Goal: Task Accomplishment & Management: Use online tool/utility

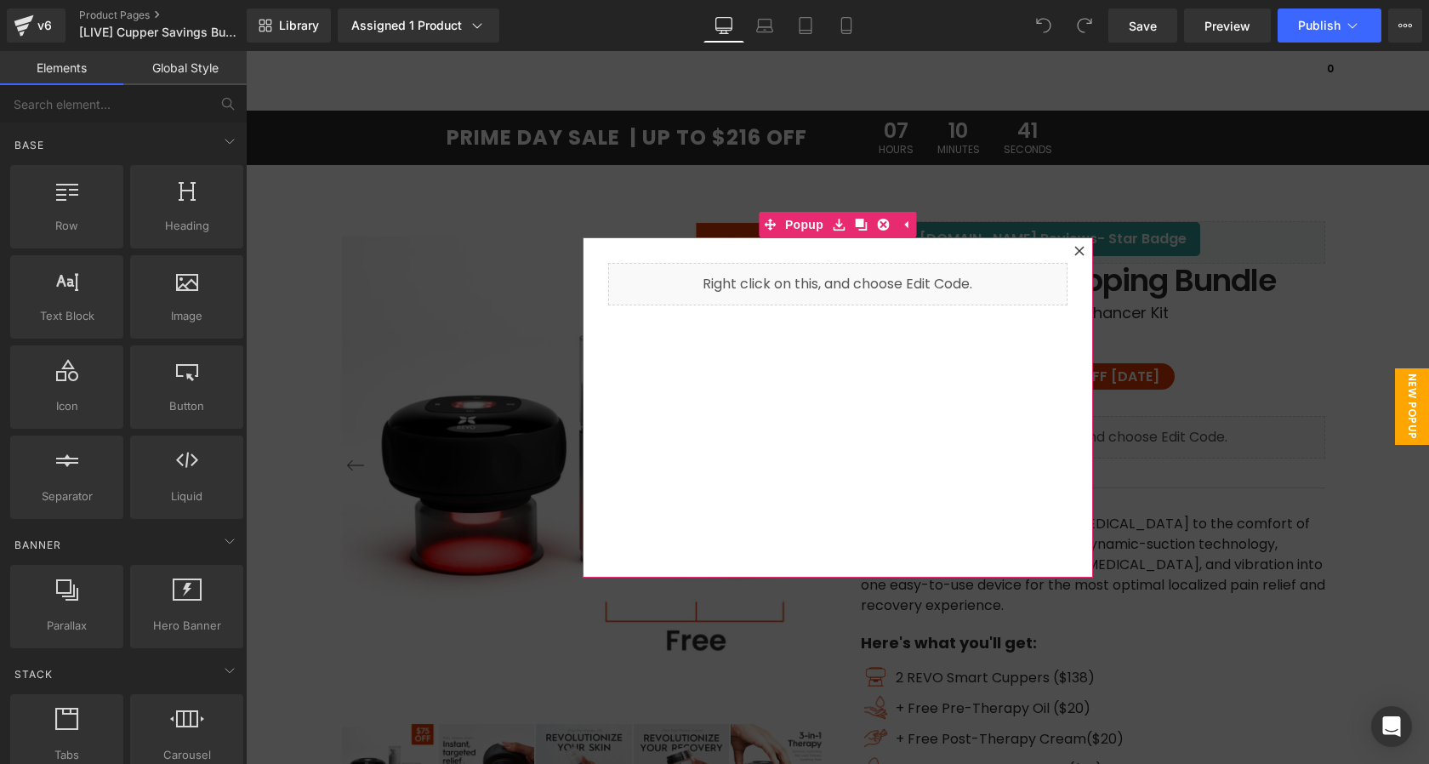
click at [1083, 257] on div at bounding box center [1079, 251] width 20 height 20
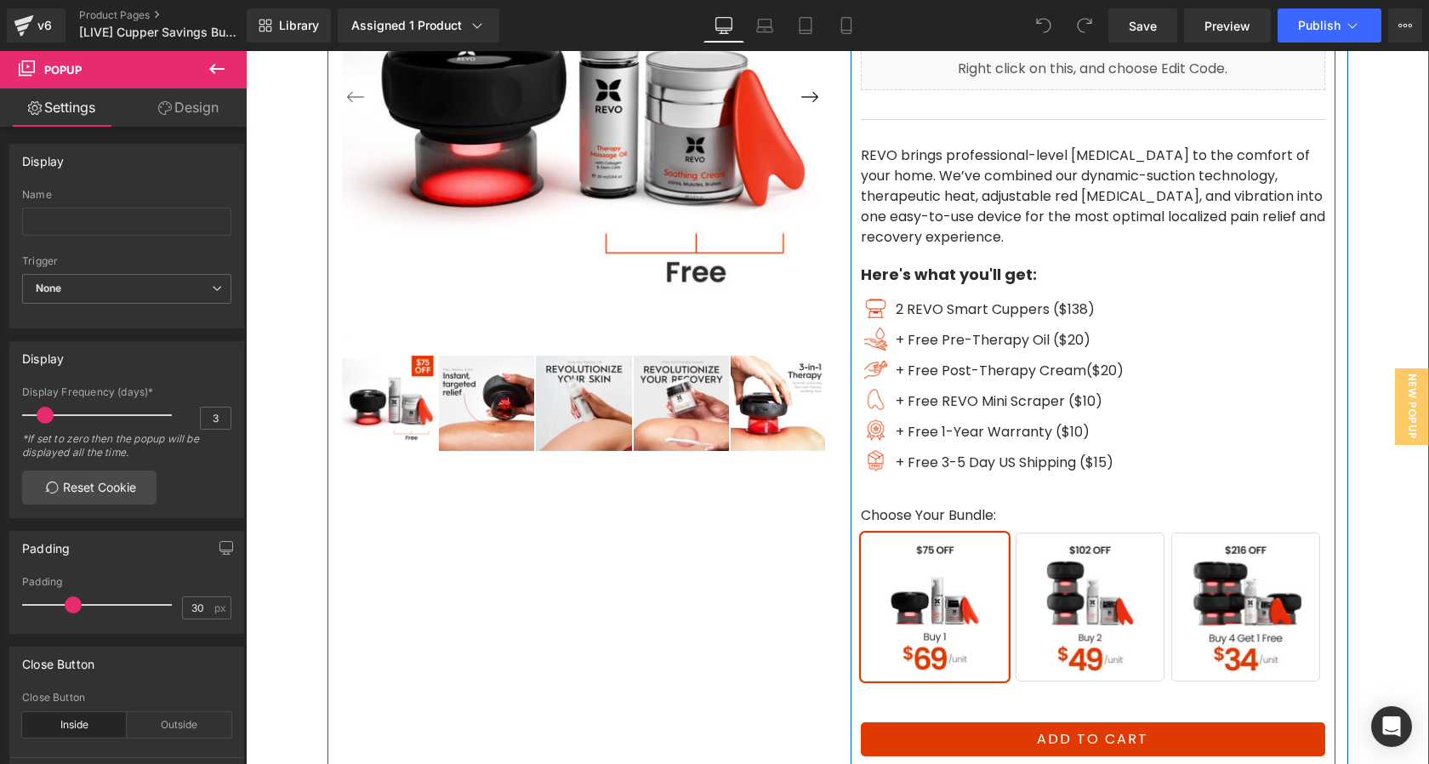
scroll to position [384, 0]
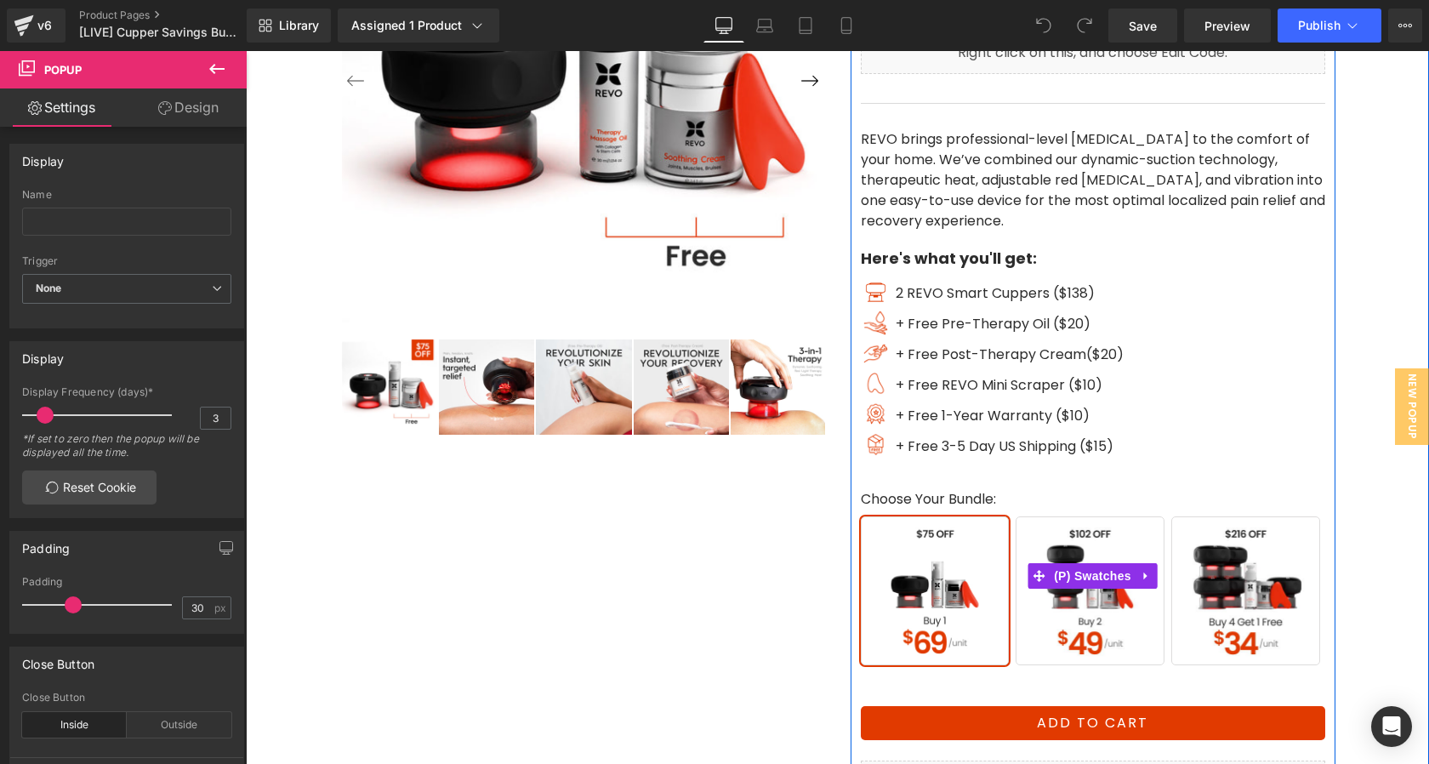
click at [1083, 595] on span "Buy 2" at bounding box center [1089, 590] width 149 height 149
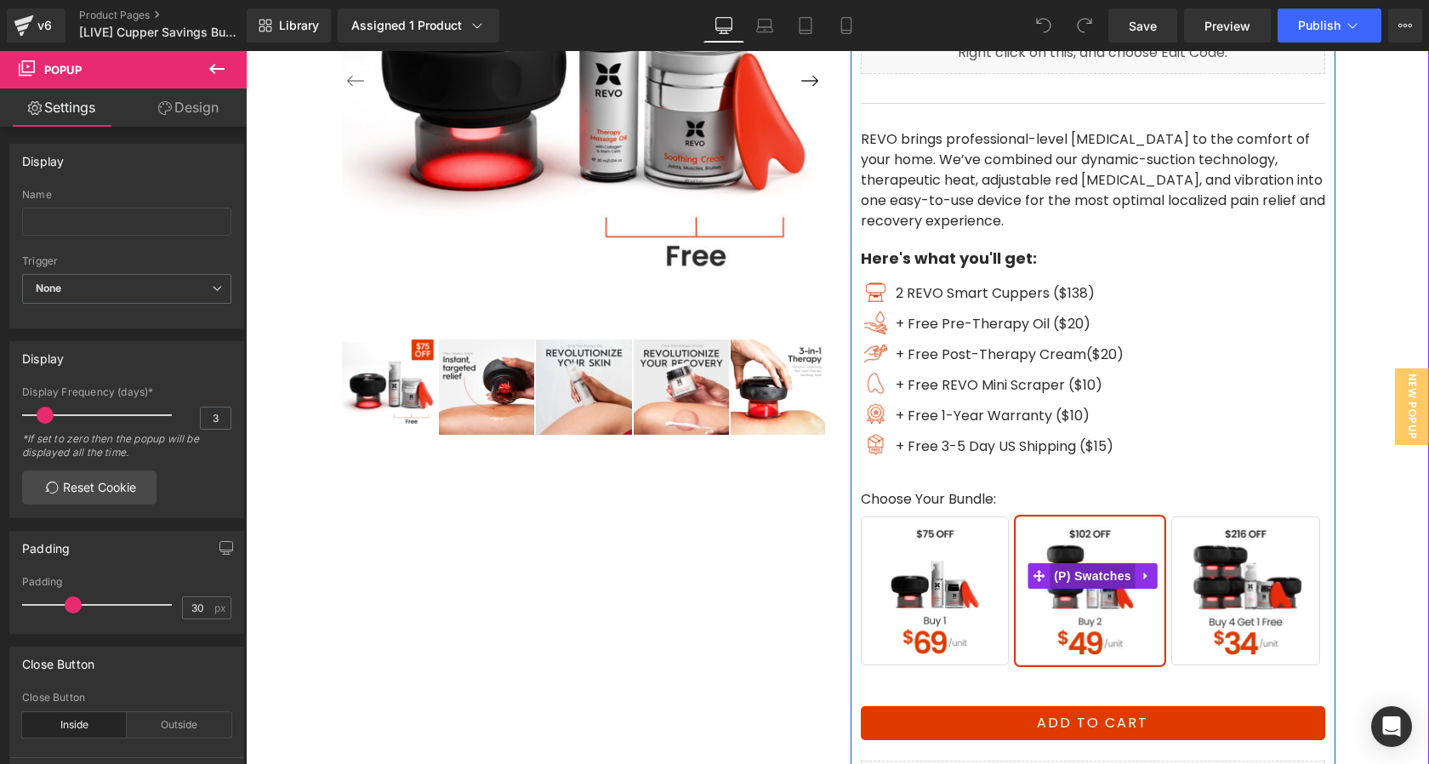
click at [1104, 576] on span "(P) Swatches" at bounding box center [1092, 576] width 86 height 26
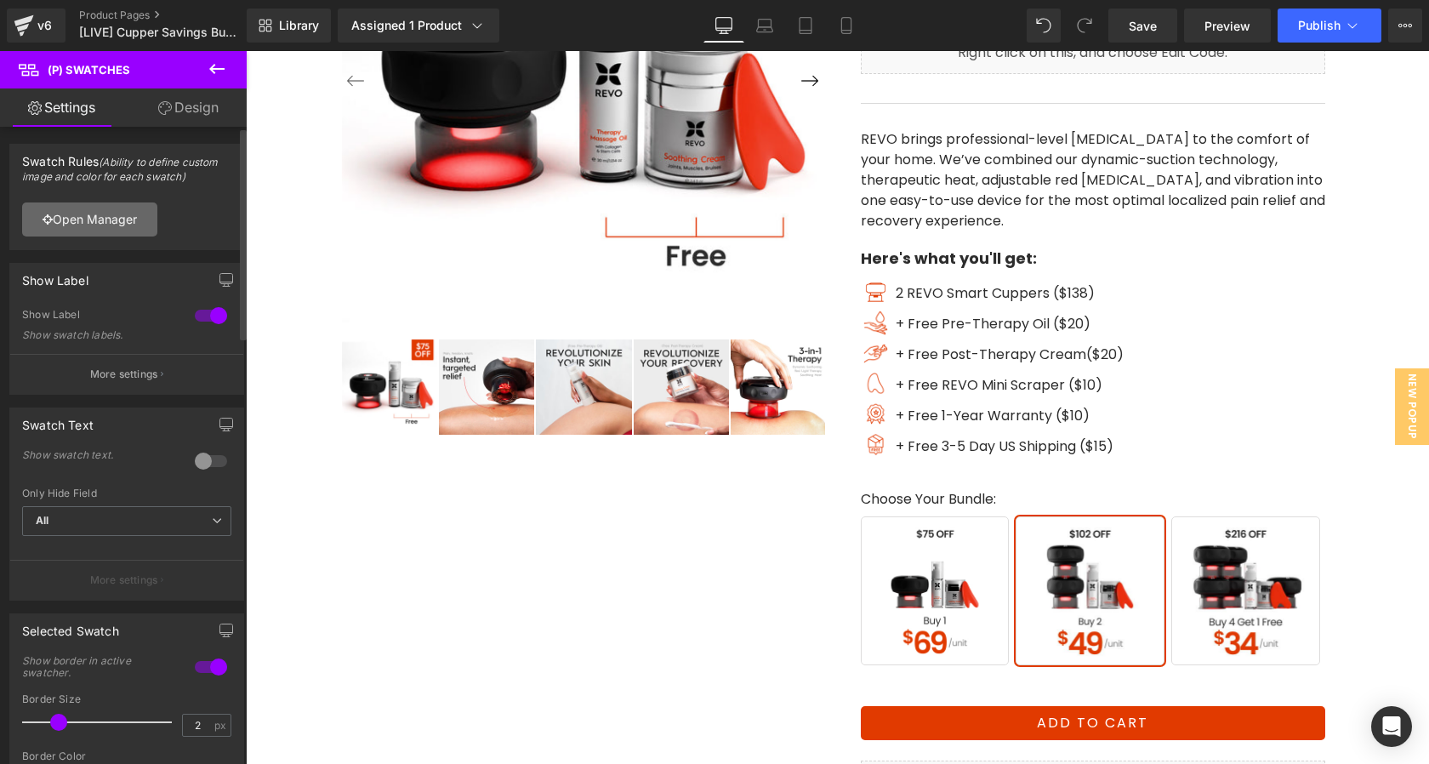
click at [127, 222] on link "Open Manager" at bounding box center [89, 219] width 135 height 34
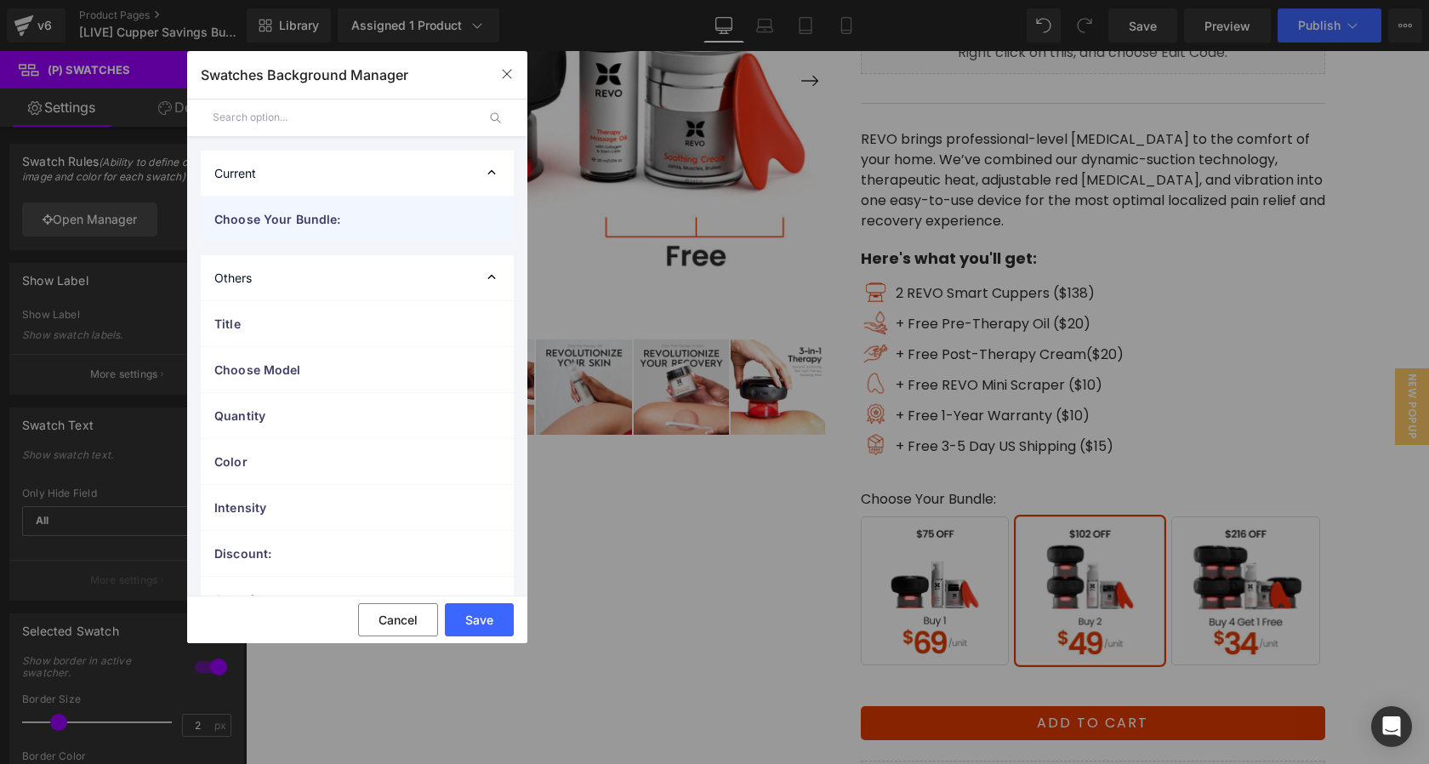
click at [391, 219] on span "Choose Your Bundle:" at bounding box center [340, 219] width 252 height 18
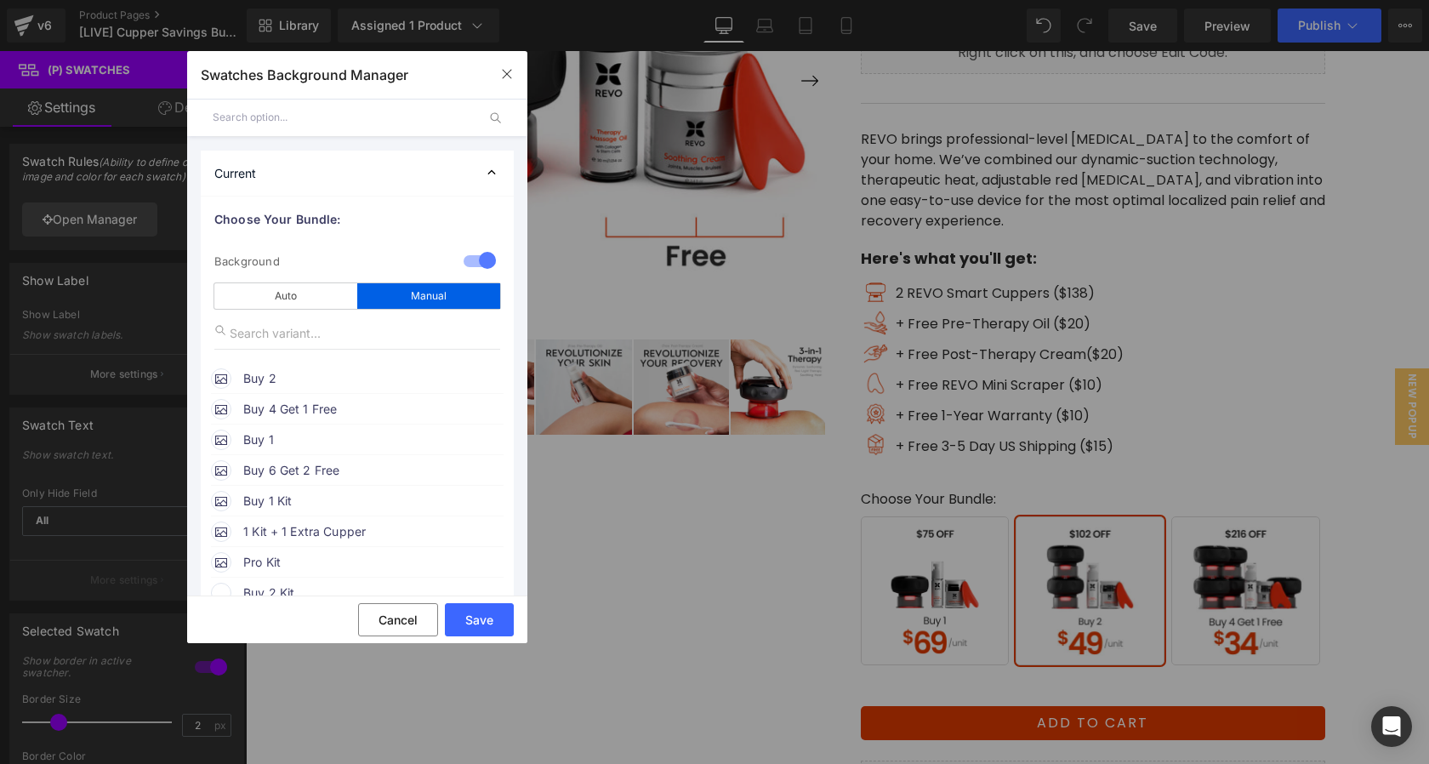
click at [308, 384] on span "Buy 2" at bounding box center [372, 378] width 259 height 20
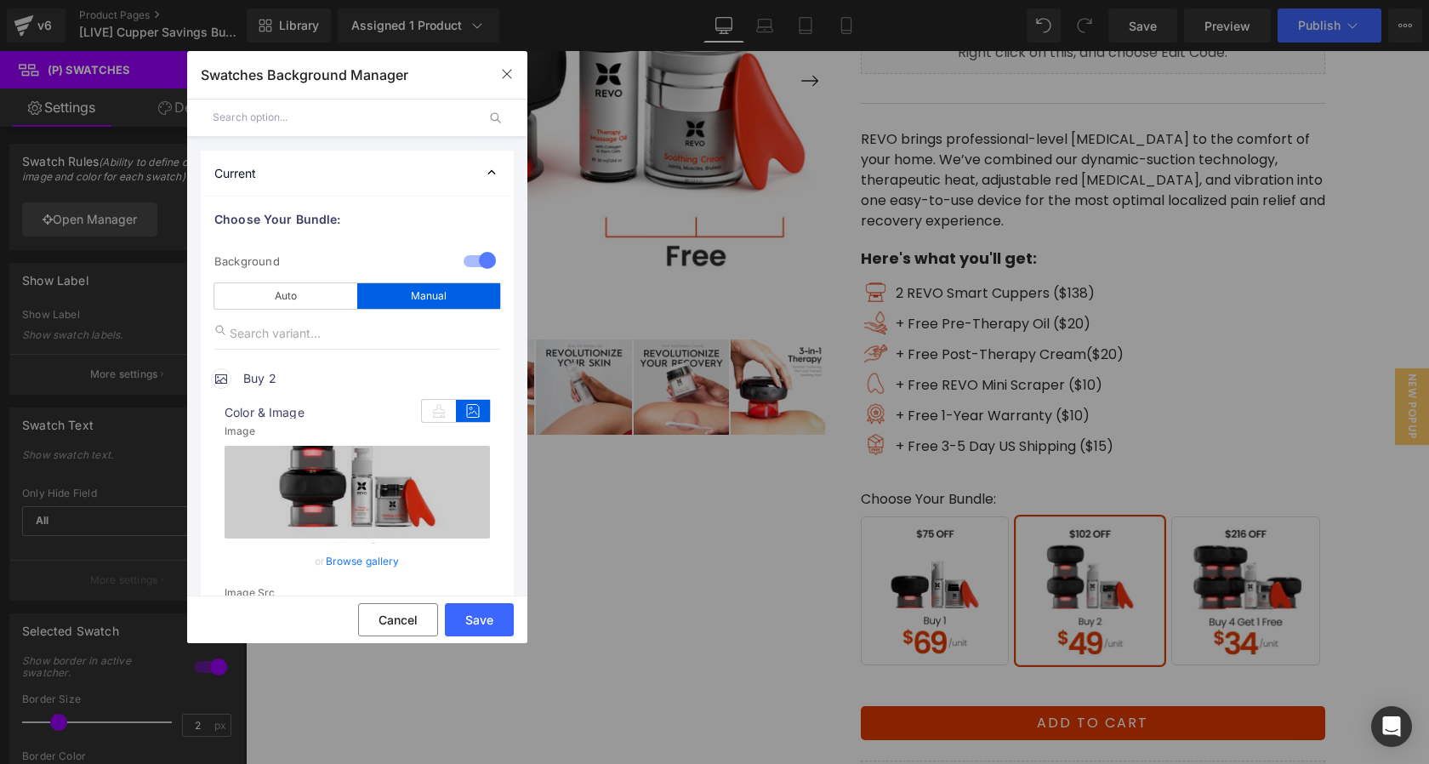
click at [360, 560] on link "Browse gallery" at bounding box center [363, 561] width 74 height 30
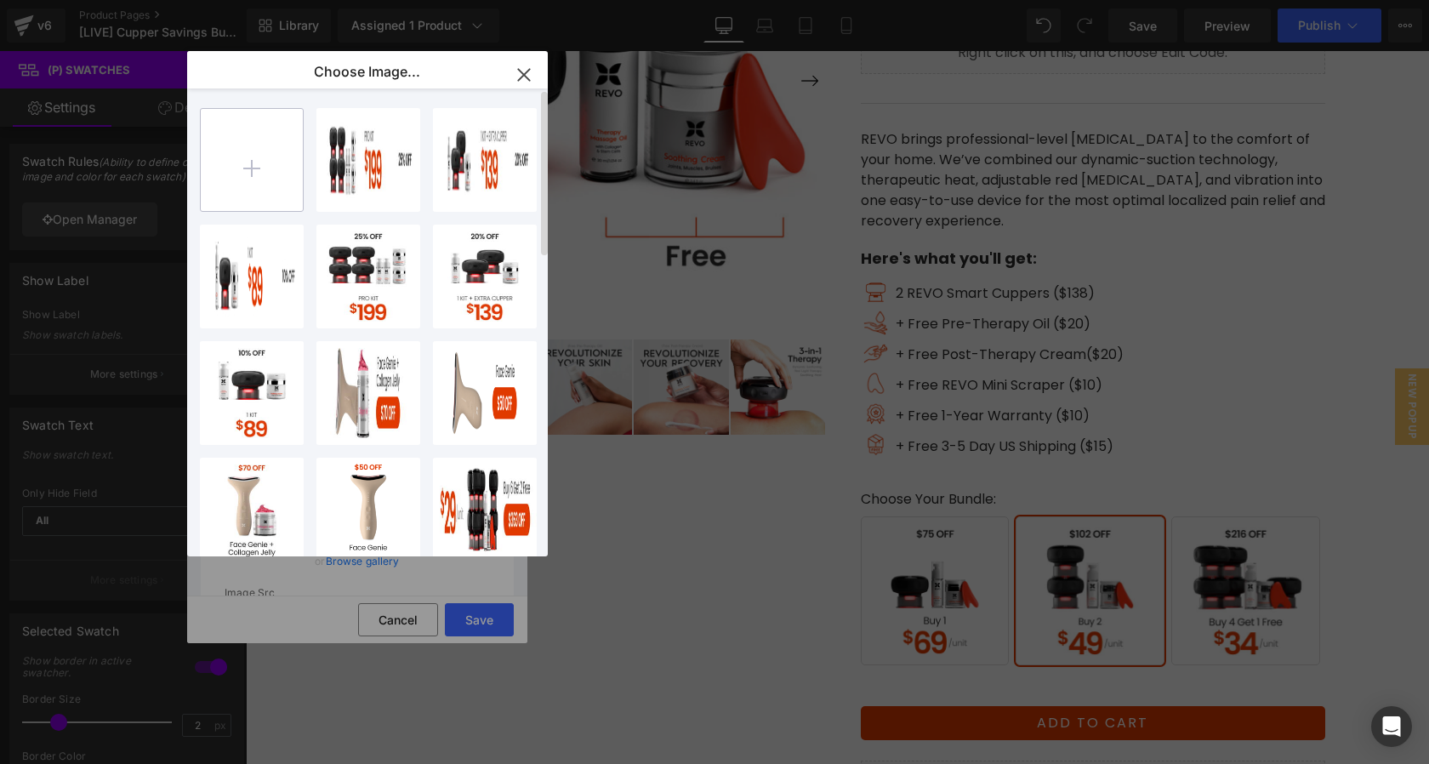
click at [242, 166] on input "file" at bounding box center [252, 160] width 102 height 102
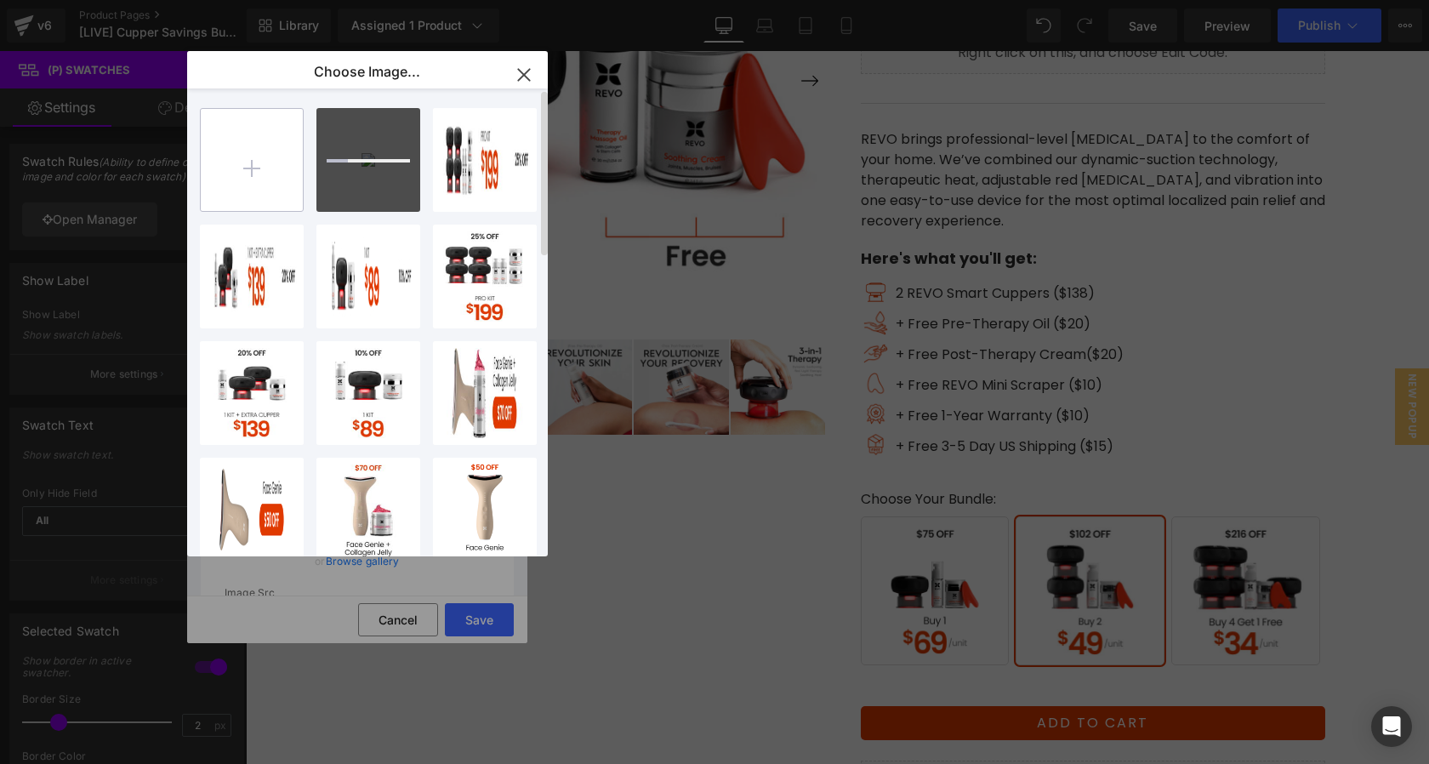
click at [287, 144] on input "file" at bounding box center [252, 160] width 102 height 102
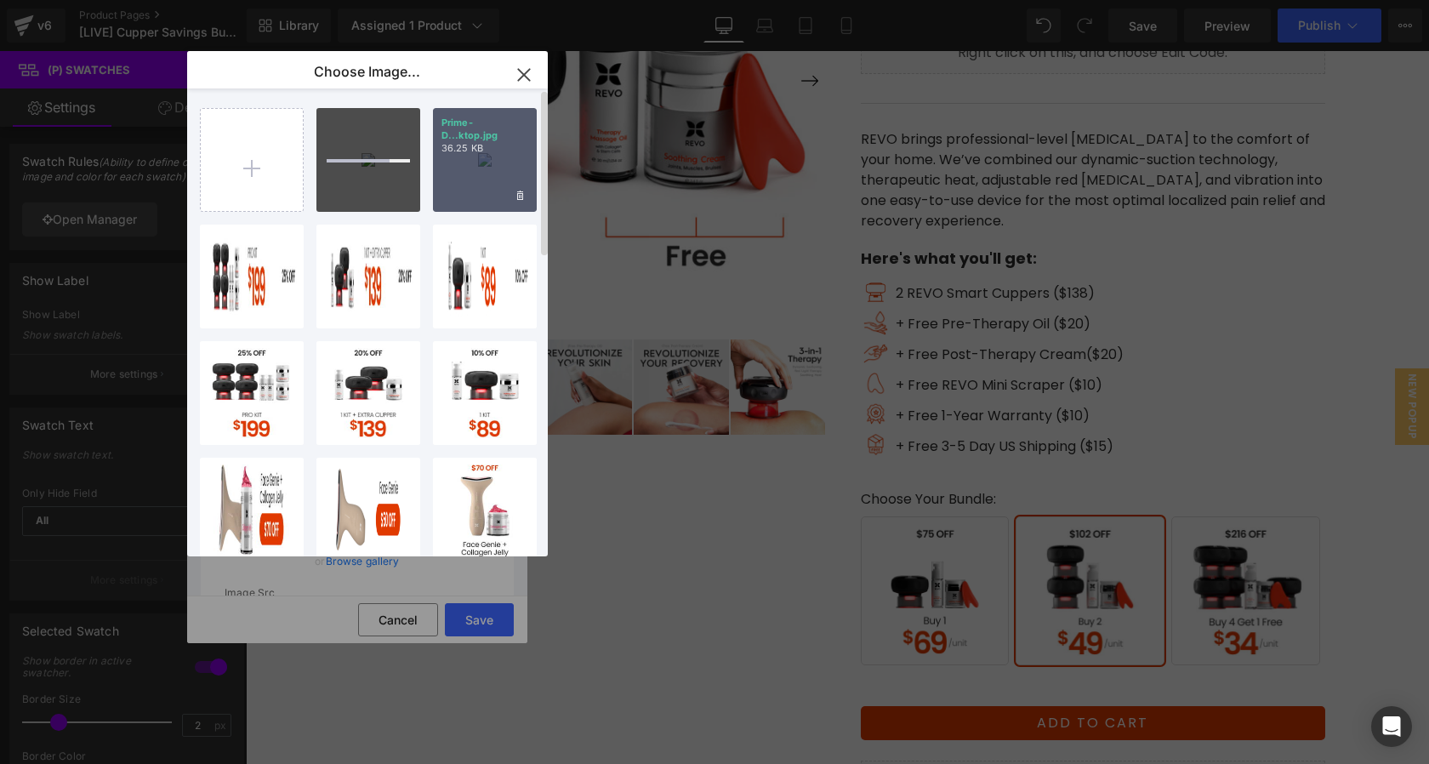
click at [484, 168] on div "Prime-D...ktop.jpg 36.25 KB" at bounding box center [485, 160] width 104 height 104
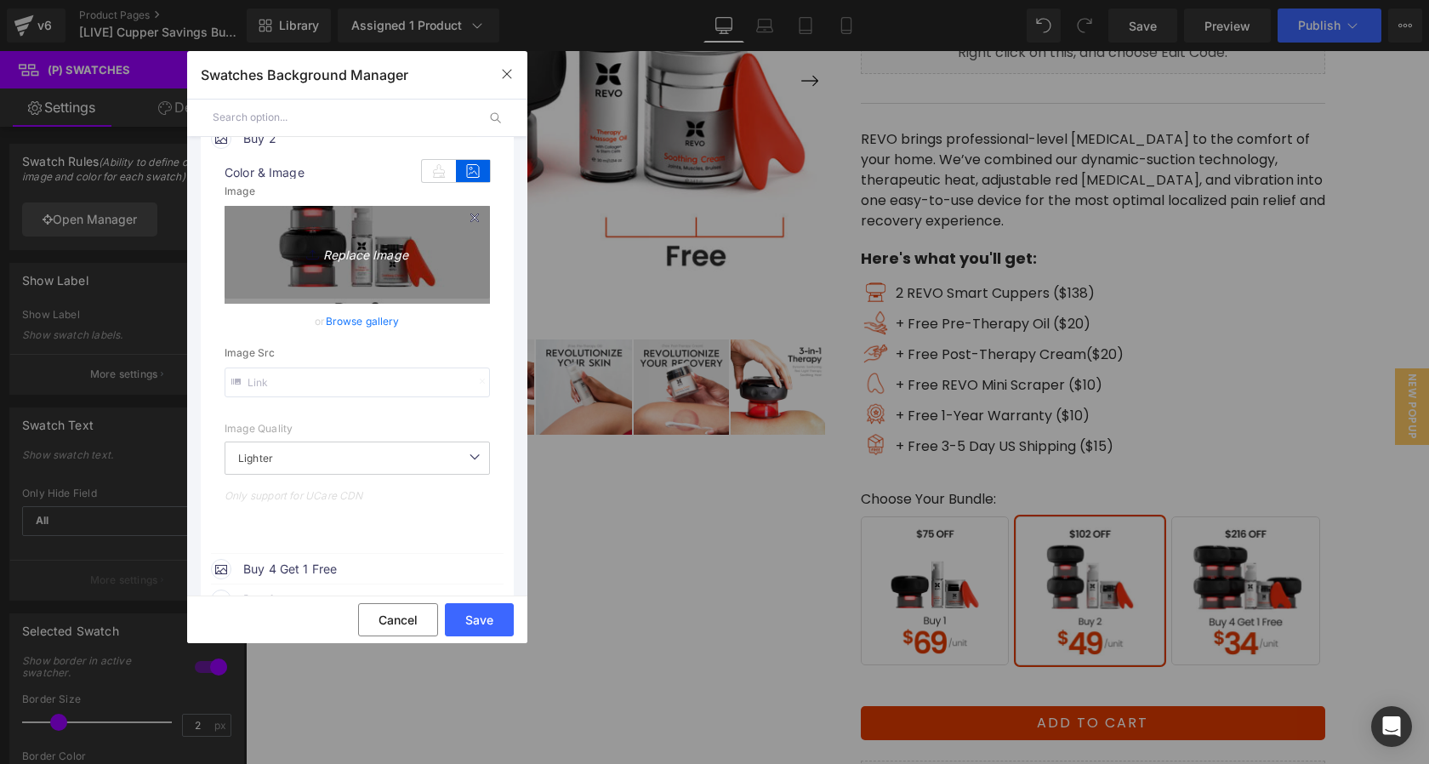
scroll to position [241, 0]
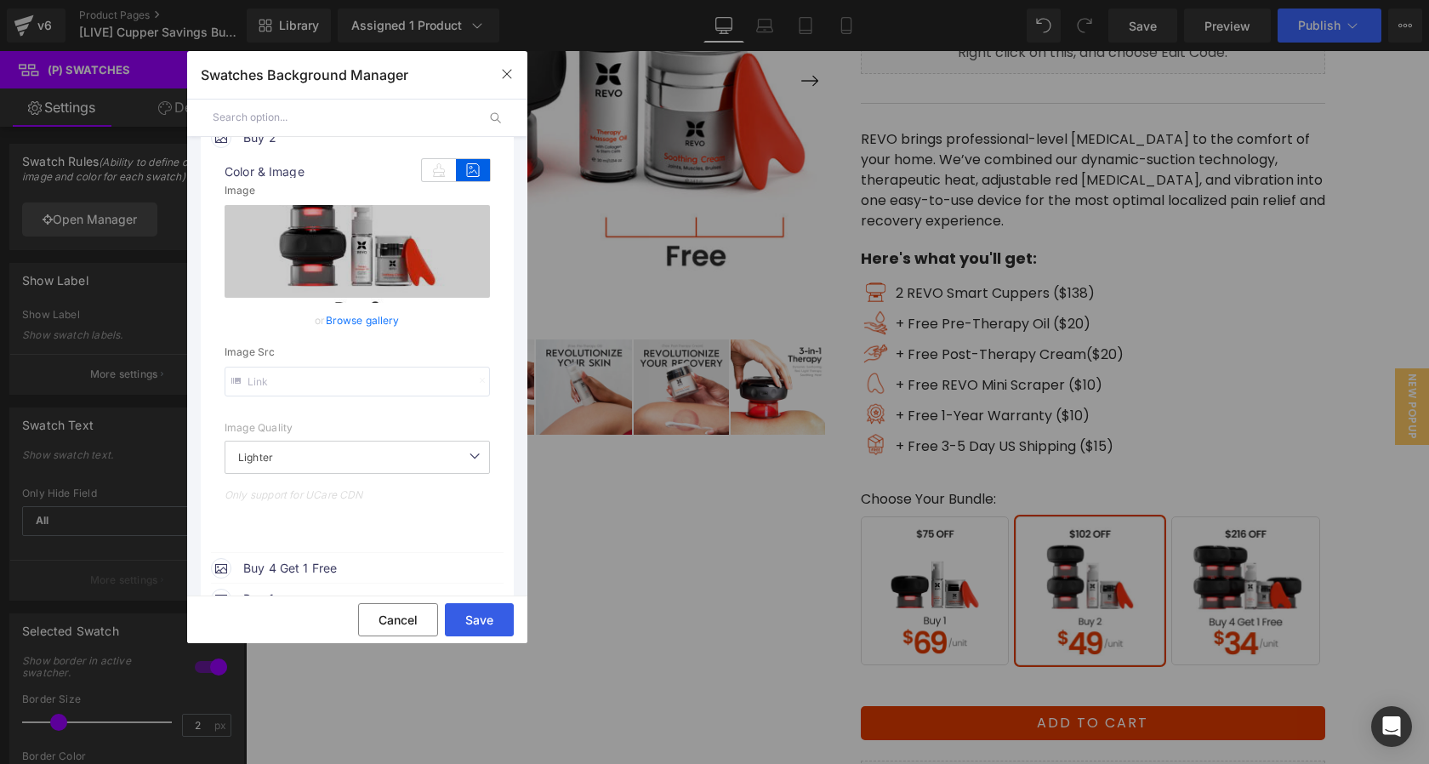
click at [482, 617] on button "Save" at bounding box center [479, 619] width 69 height 33
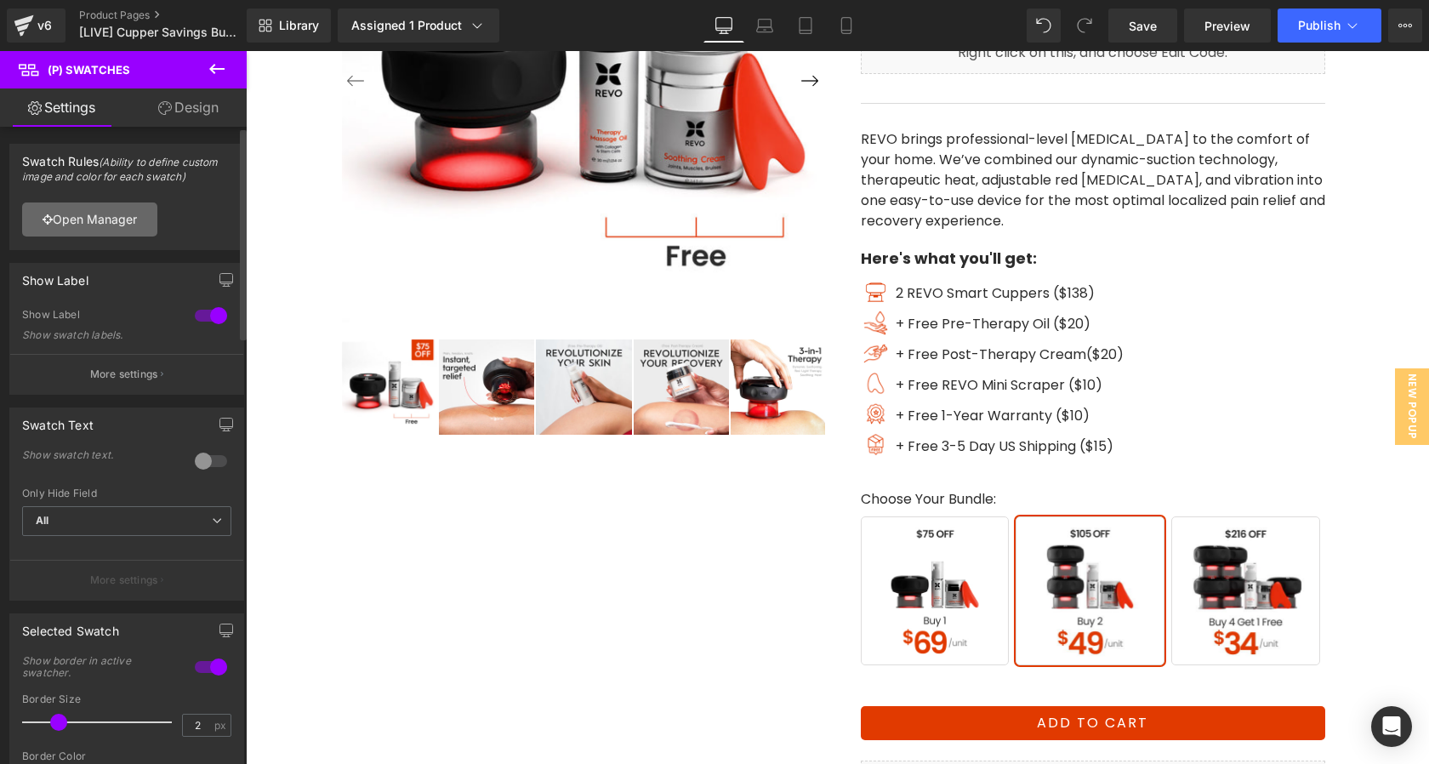
click at [121, 220] on link "Open Manager" at bounding box center [89, 219] width 135 height 34
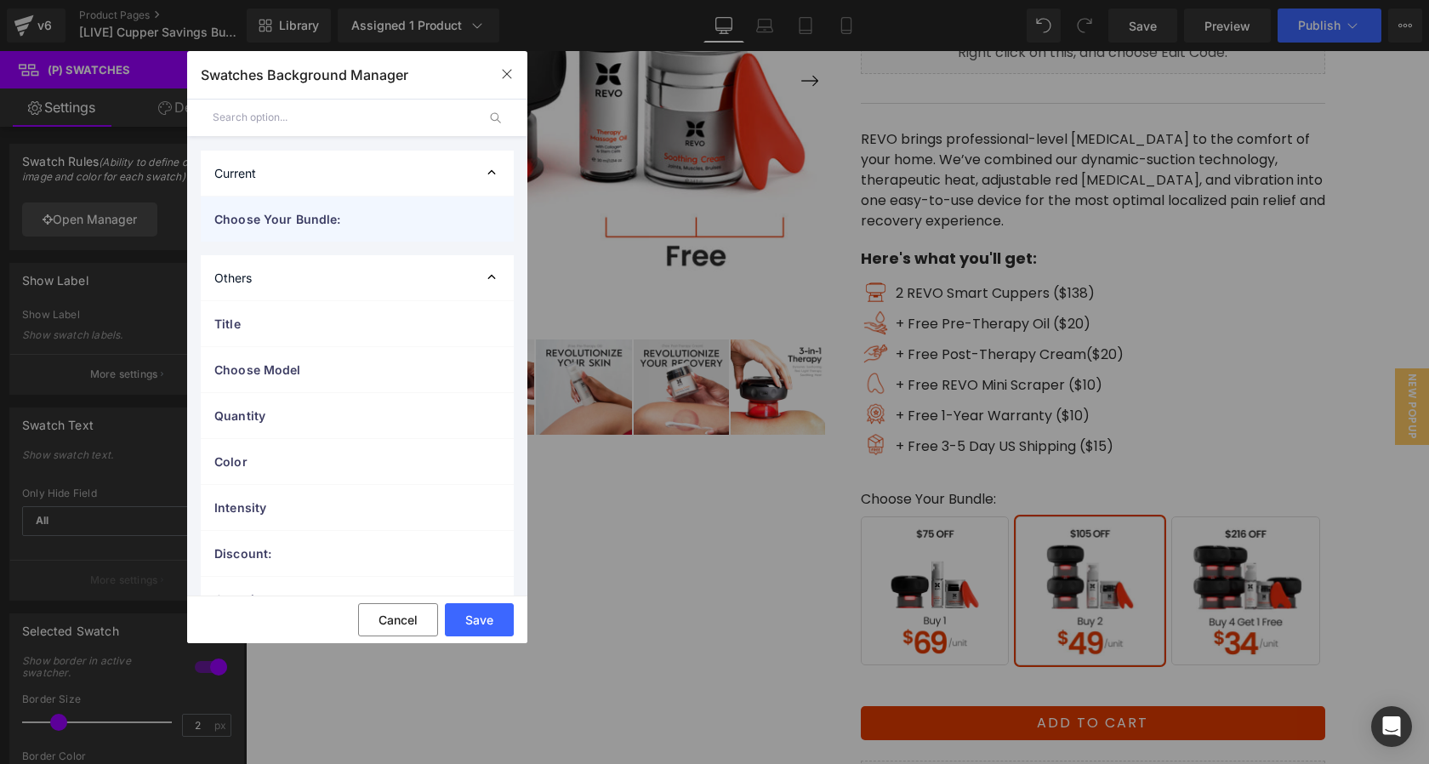
click at [341, 226] on span "Choose Your Bundle:" at bounding box center [340, 219] width 252 height 18
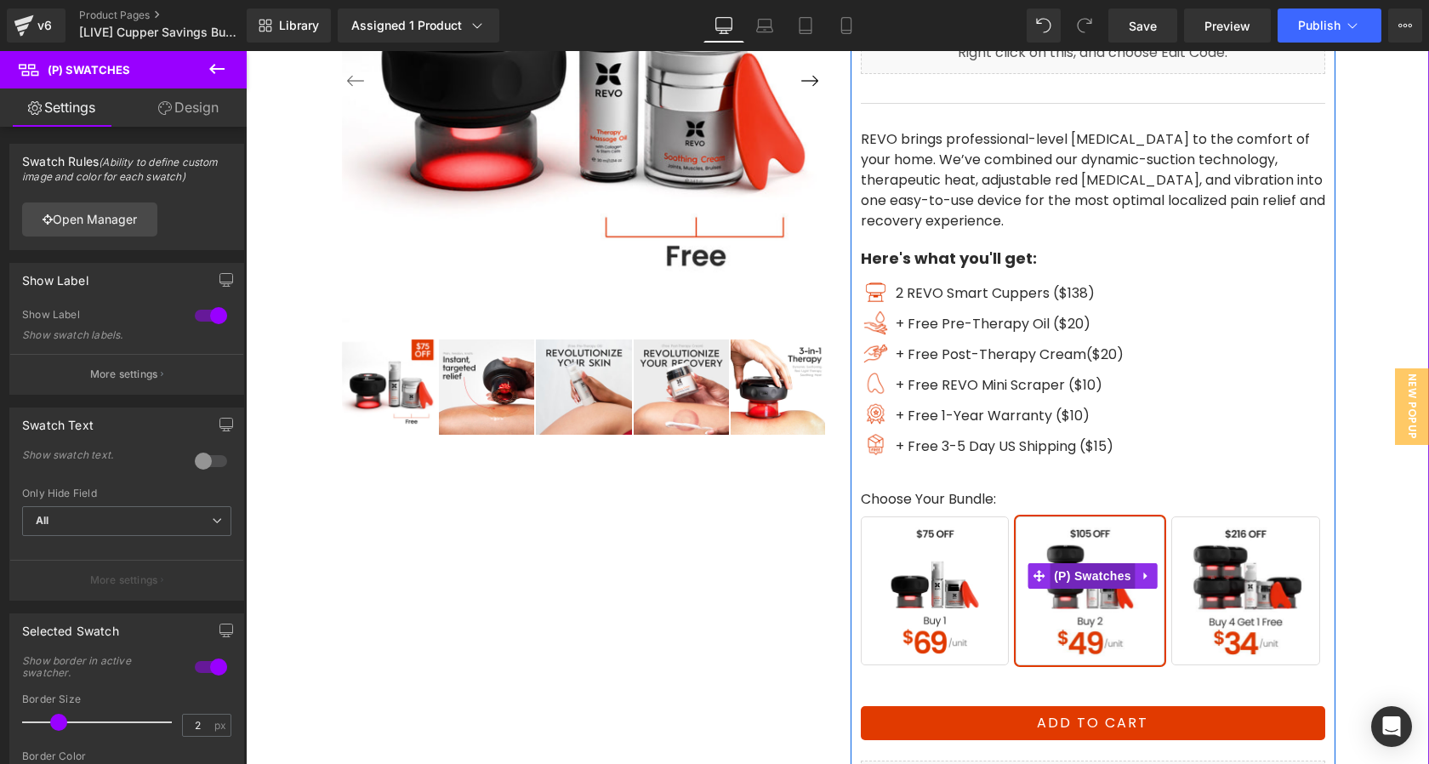
click at [1080, 572] on span "(P) Swatches" at bounding box center [1092, 576] width 86 height 26
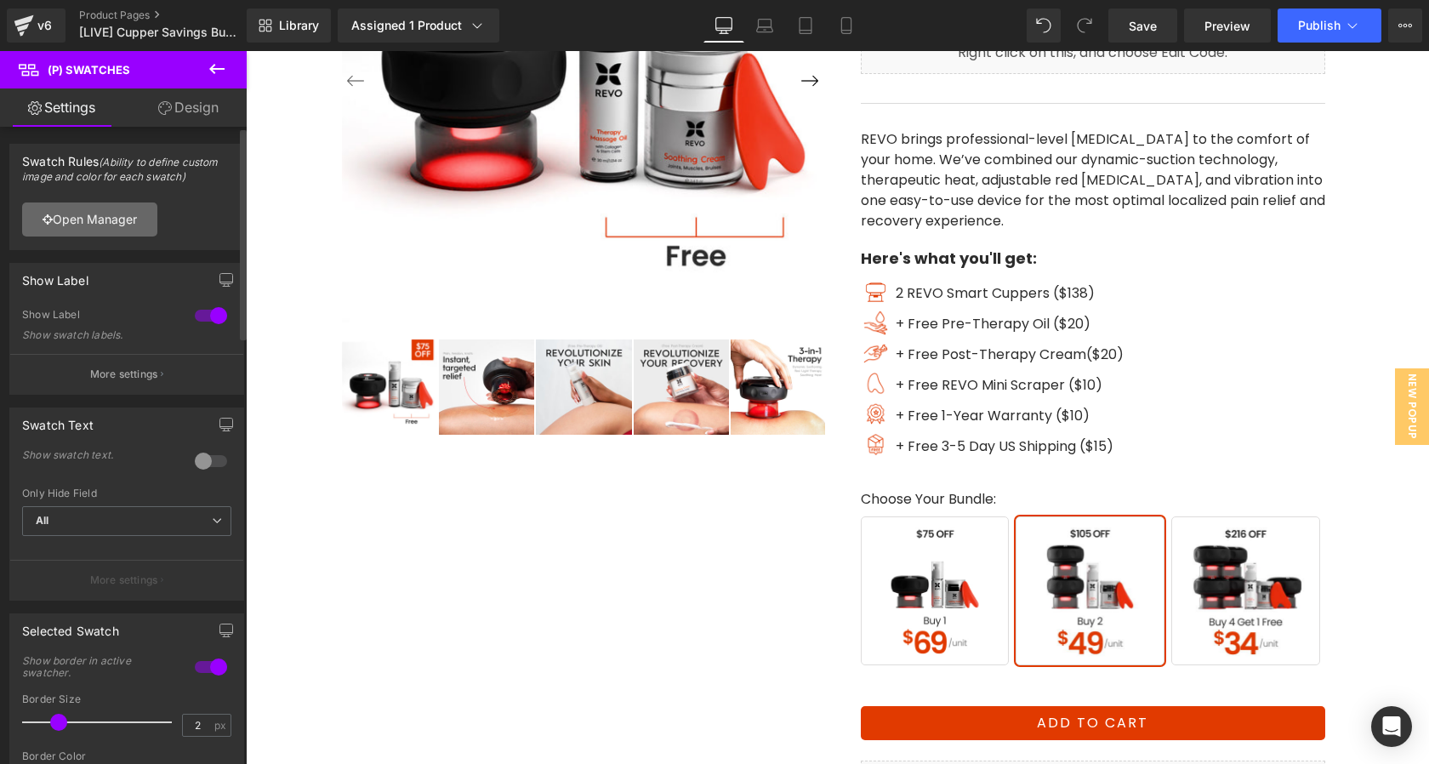
click at [122, 221] on link "Open Manager" at bounding box center [89, 219] width 135 height 34
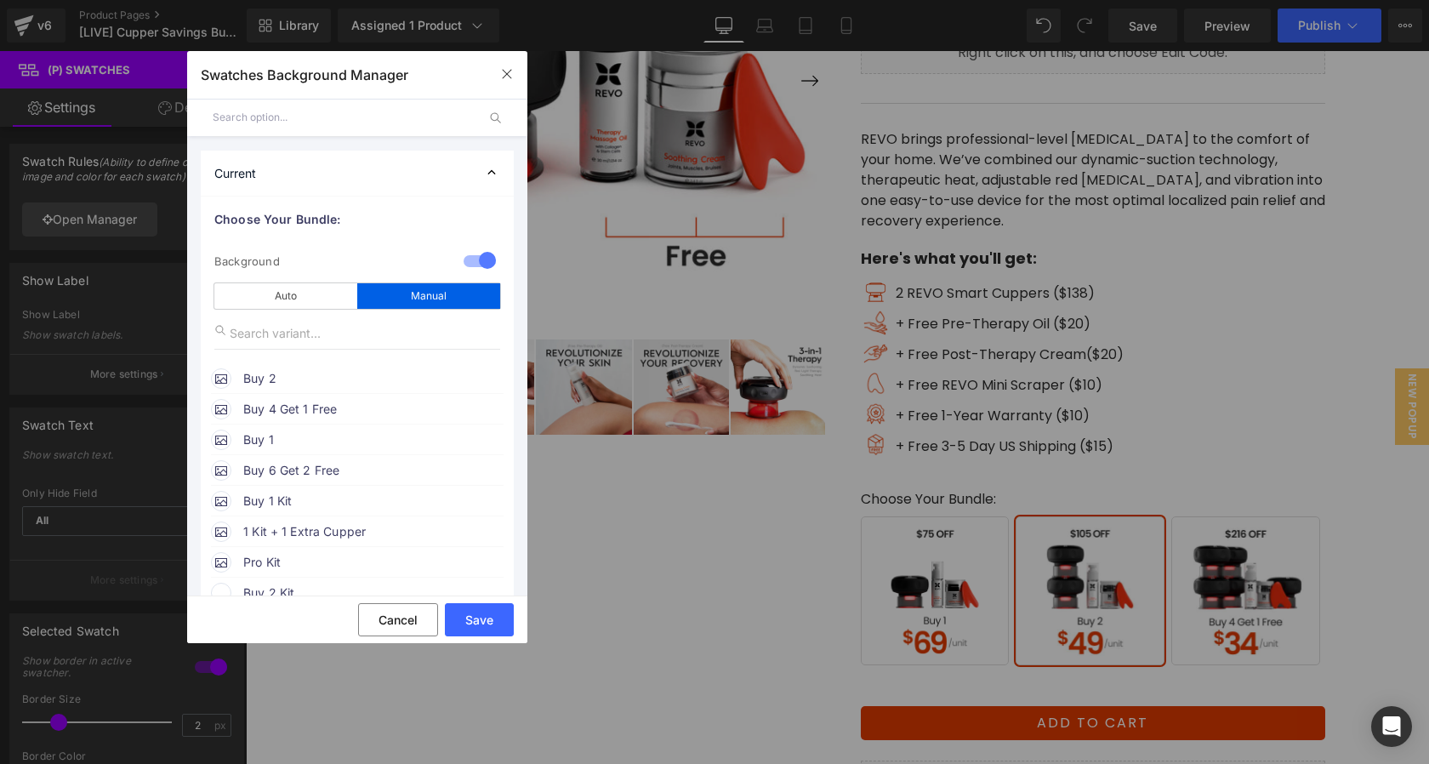
click at [309, 373] on span "Buy 2" at bounding box center [372, 378] width 259 height 20
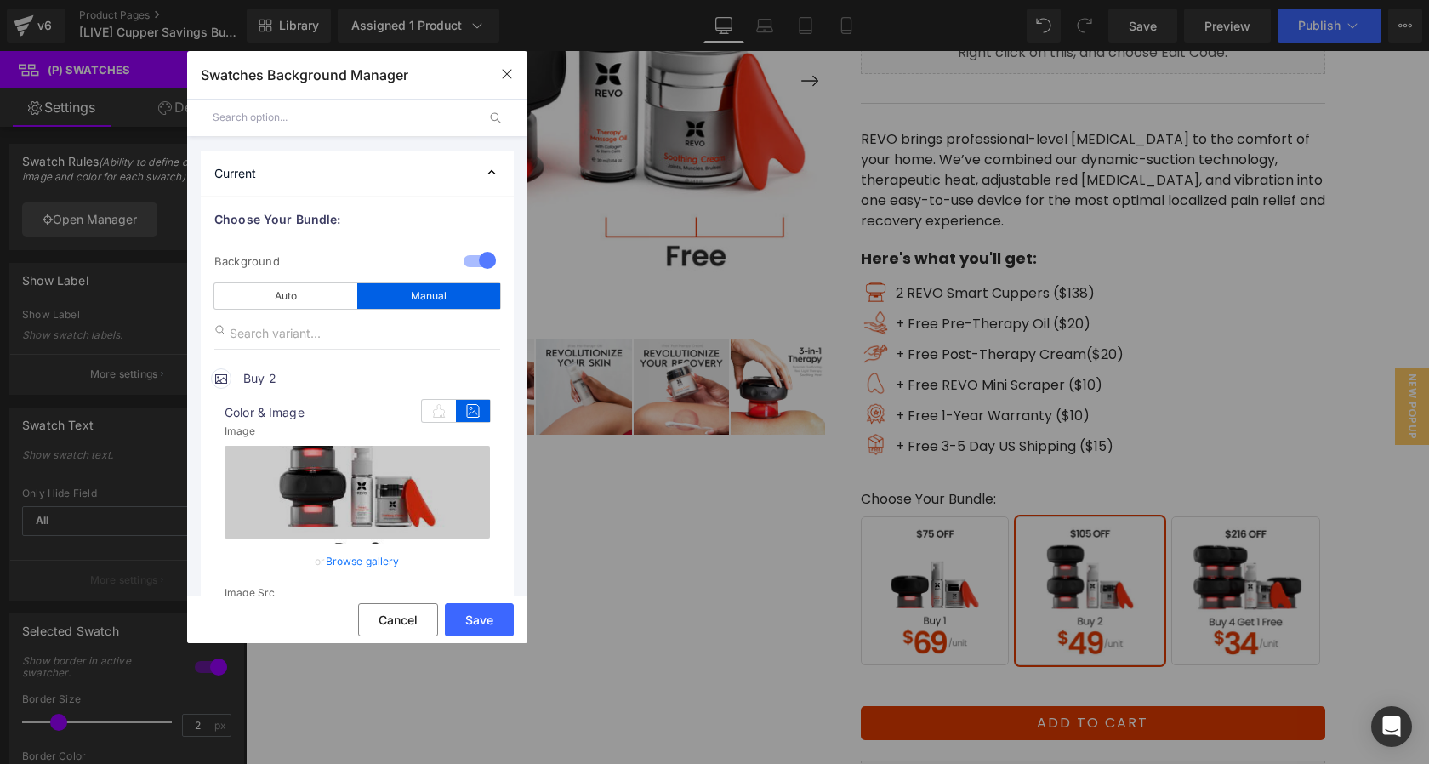
click at [359, 555] on link "Browse gallery" at bounding box center [363, 561] width 74 height 30
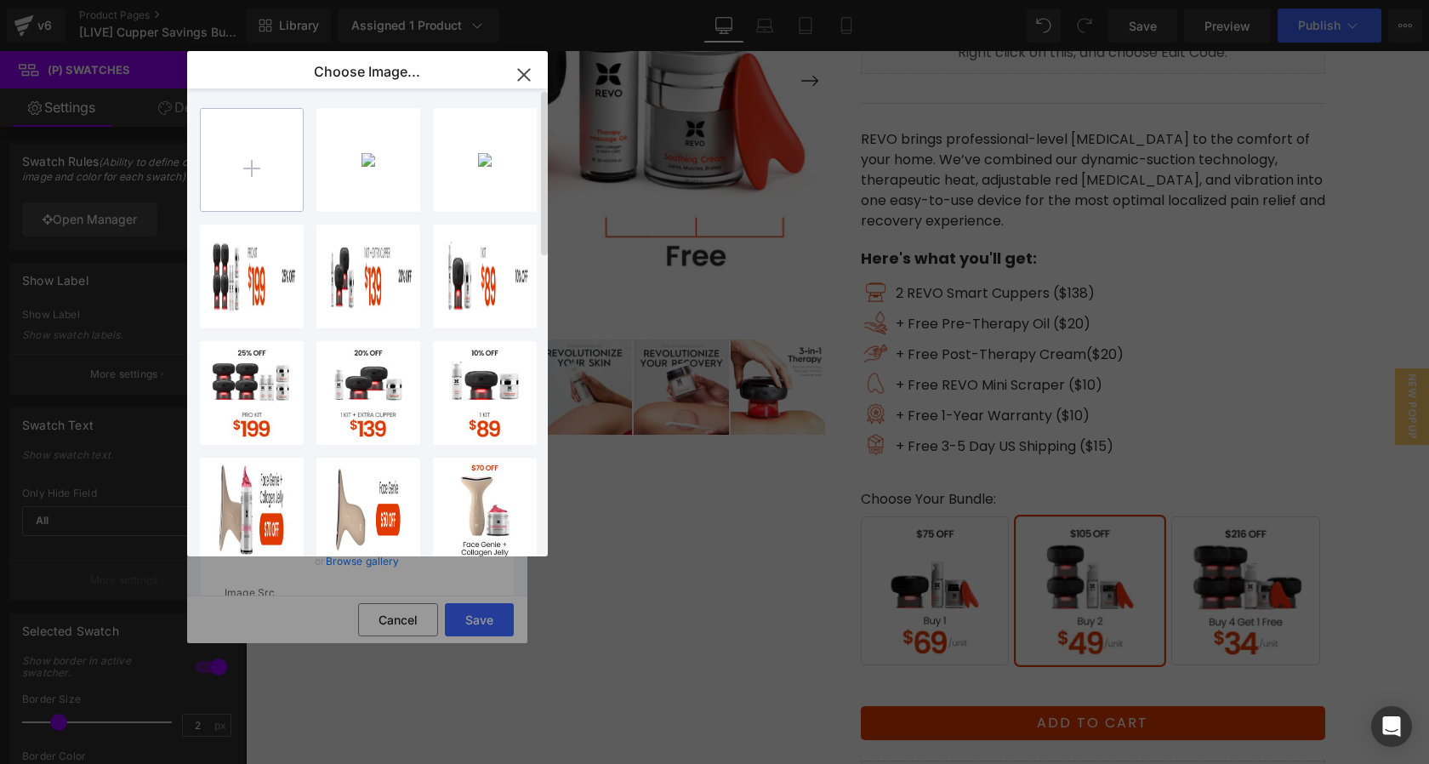
click at [236, 133] on input "file" at bounding box center [252, 160] width 102 height 102
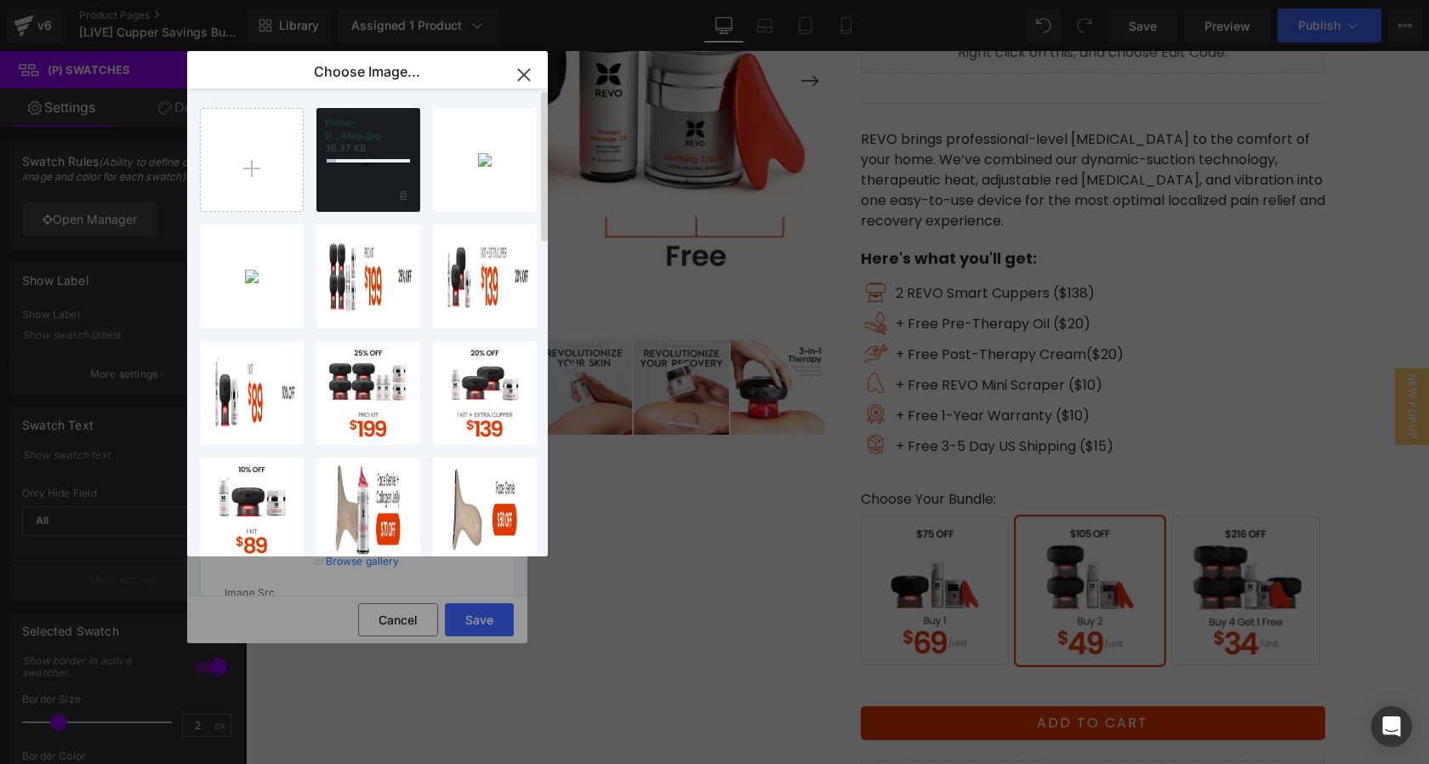
click at [357, 180] on div at bounding box center [368, 160] width 104 height 104
click at [357, 180] on div "Prime-D...ktop.jpg 36.37 KB" at bounding box center [368, 160] width 104 height 104
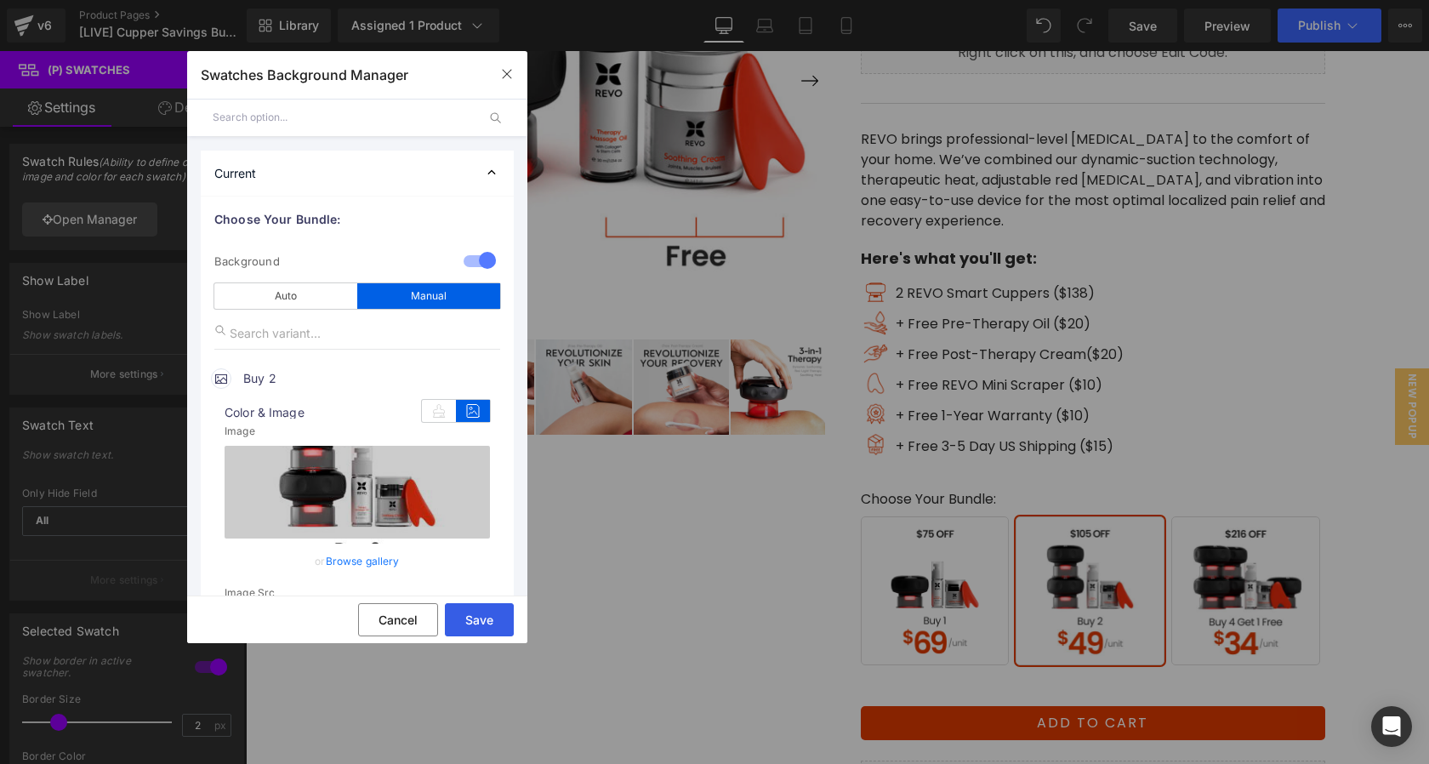
click at [493, 613] on button "Save" at bounding box center [479, 619] width 69 height 33
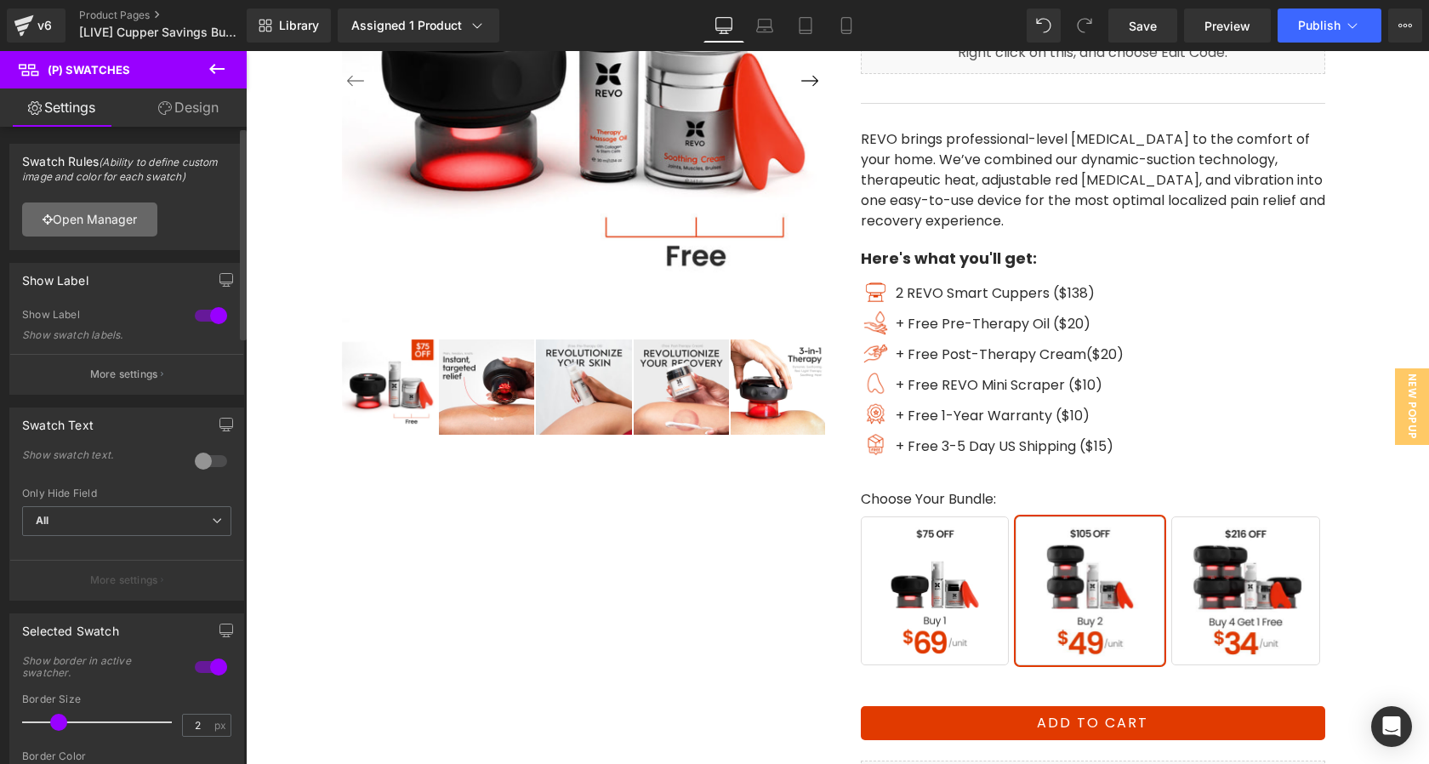
click at [86, 221] on link "Open Manager" at bounding box center [89, 219] width 135 height 34
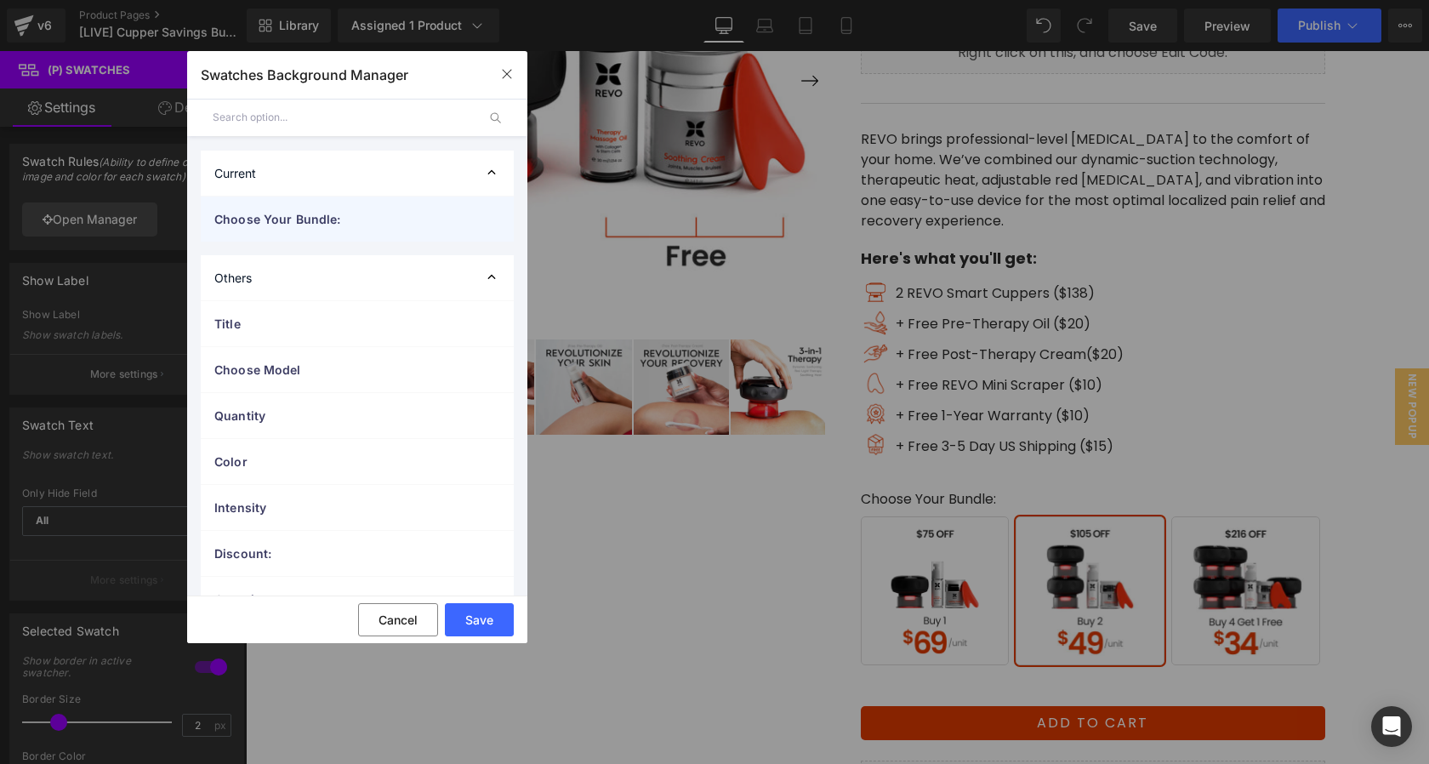
click at [298, 218] on span "Choose Your Bundle:" at bounding box center [340, 219] width 252 height 18
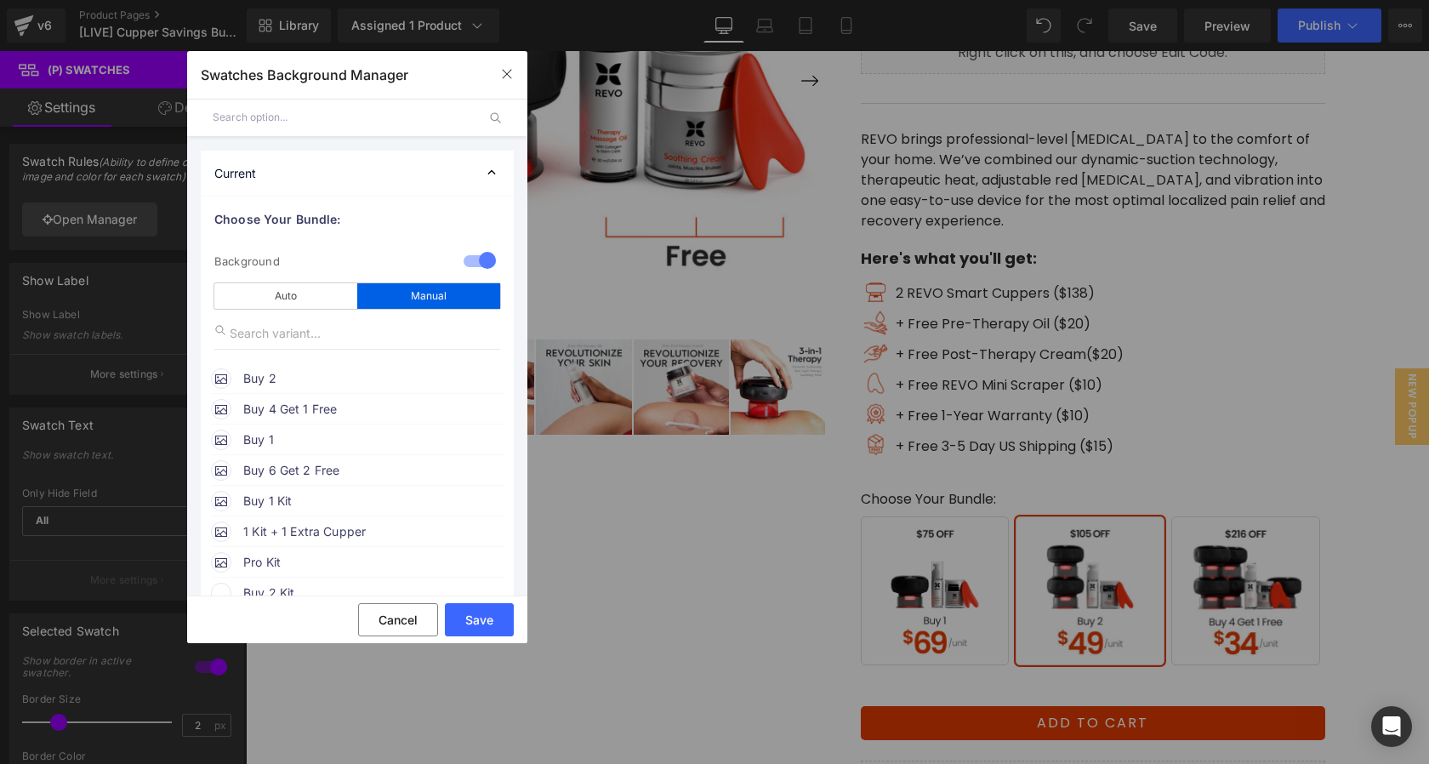
click at [315, 373] on span "Buy 2" at bounding box center [372, 378] width 259 height 20
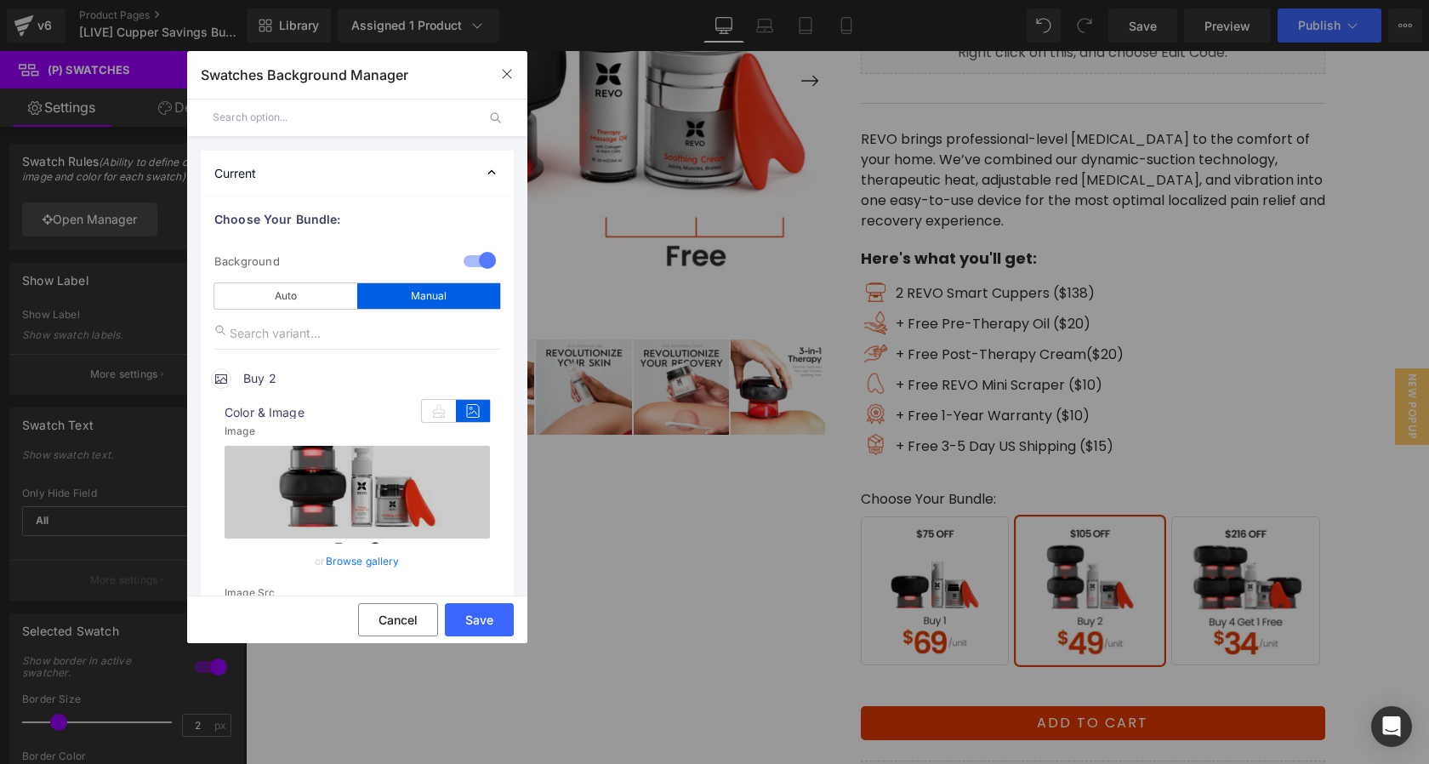
click at [367, 560] on link "Browse gallery" at bounding box center [363, 561] width 74 height 30
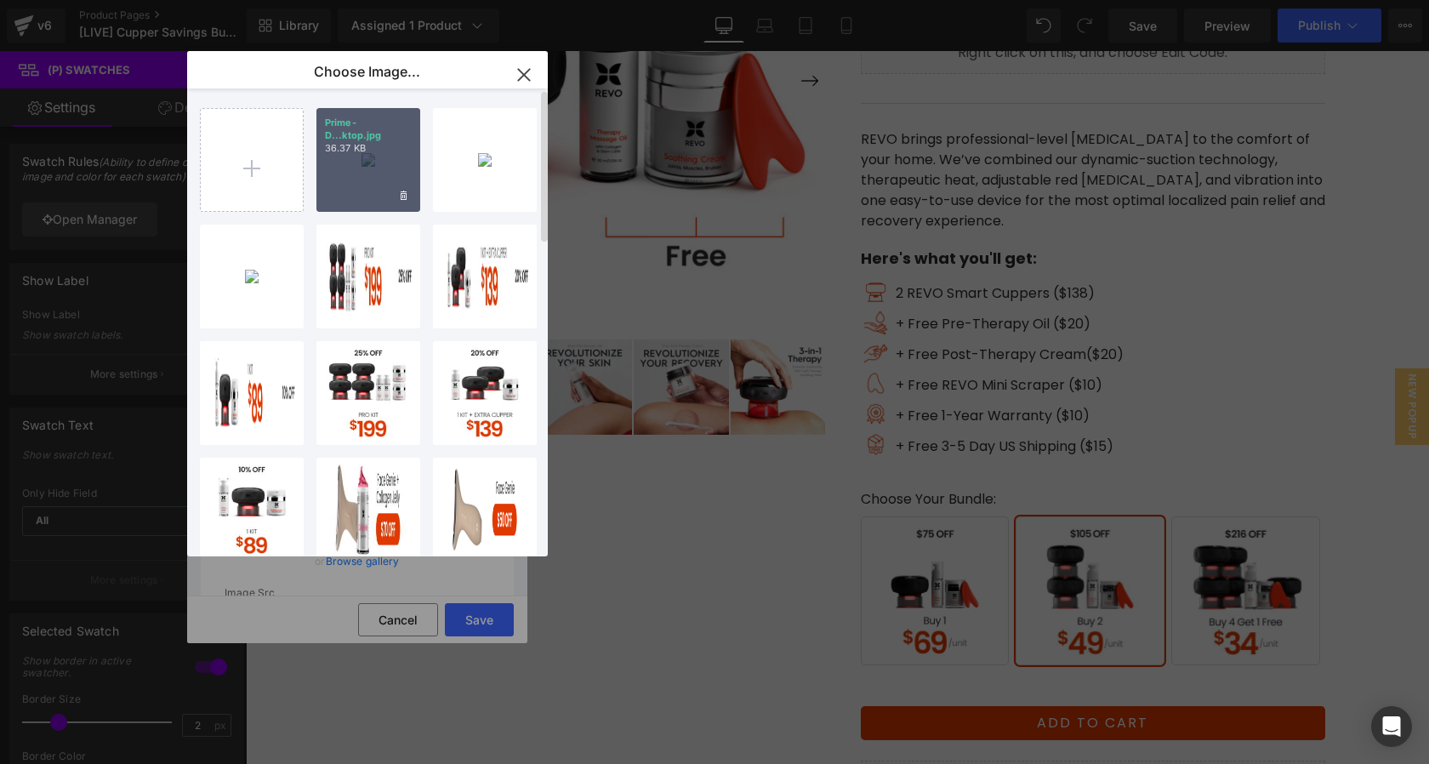
click at [377, 156] on div "Prime-D...ktop.jpg 36.37 KB" at bounding box center [368, 160] width 104 height 104
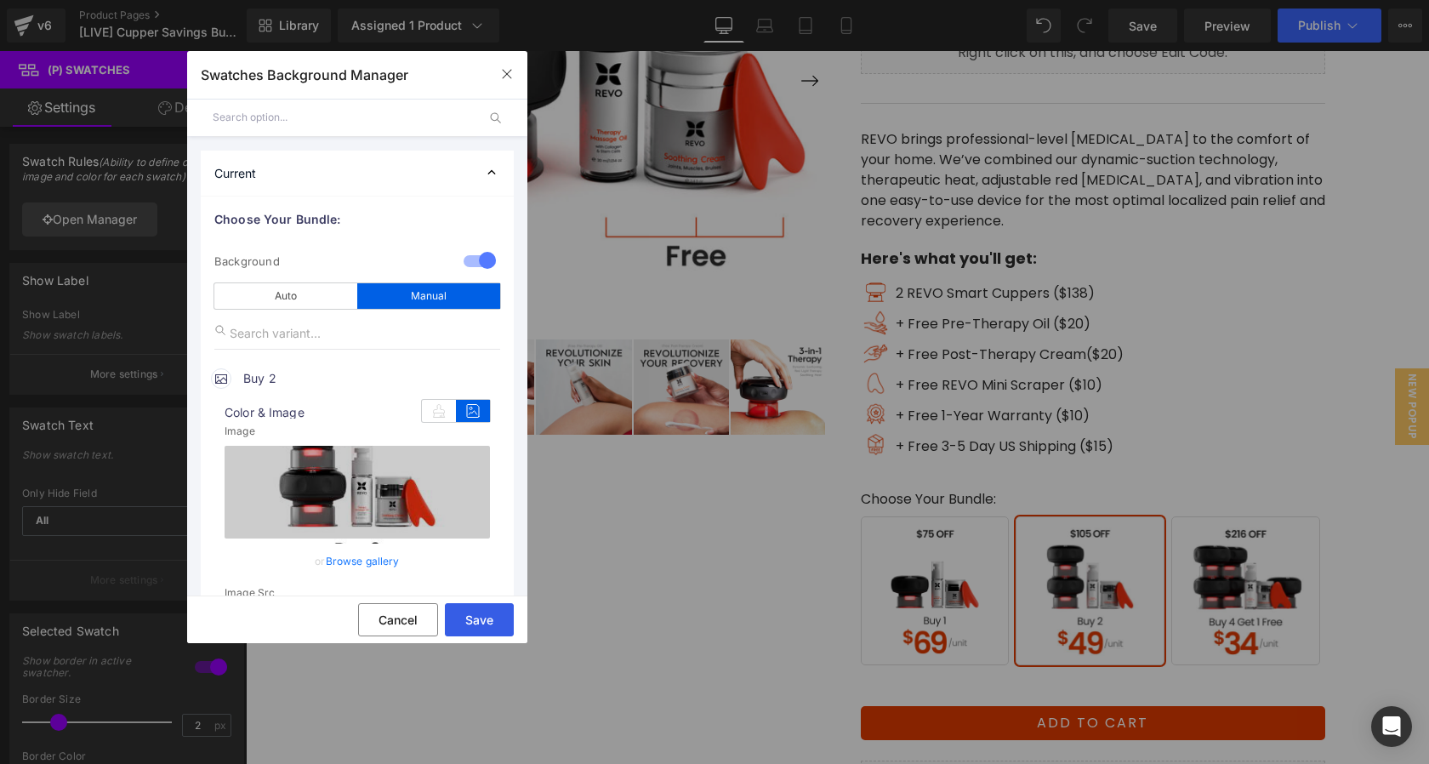
click at [472, 623] on button "Save" at bounding box center [479, 619] width 69 height 33
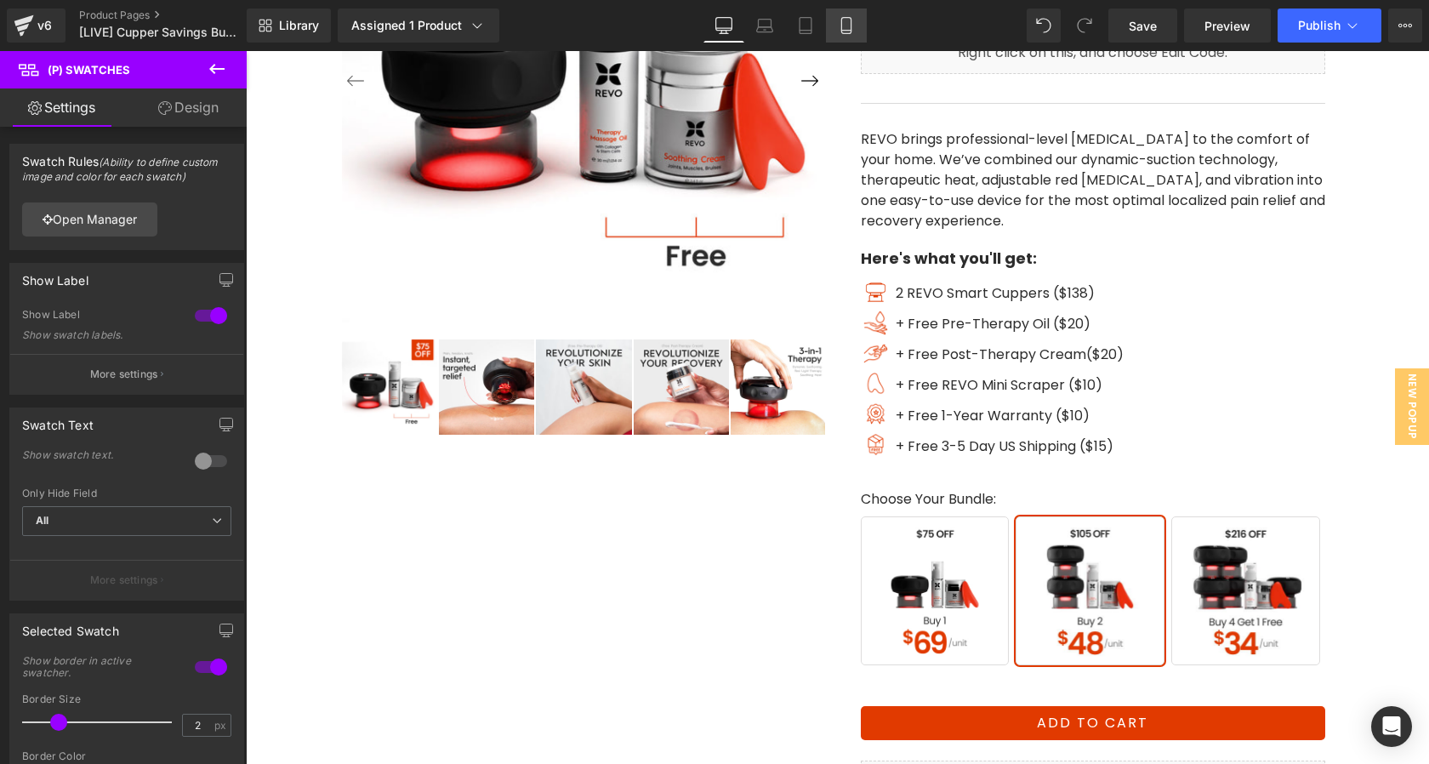
click at [858, 26] on link "Mobile" at bounding box center [846, 26] width 41 height 34
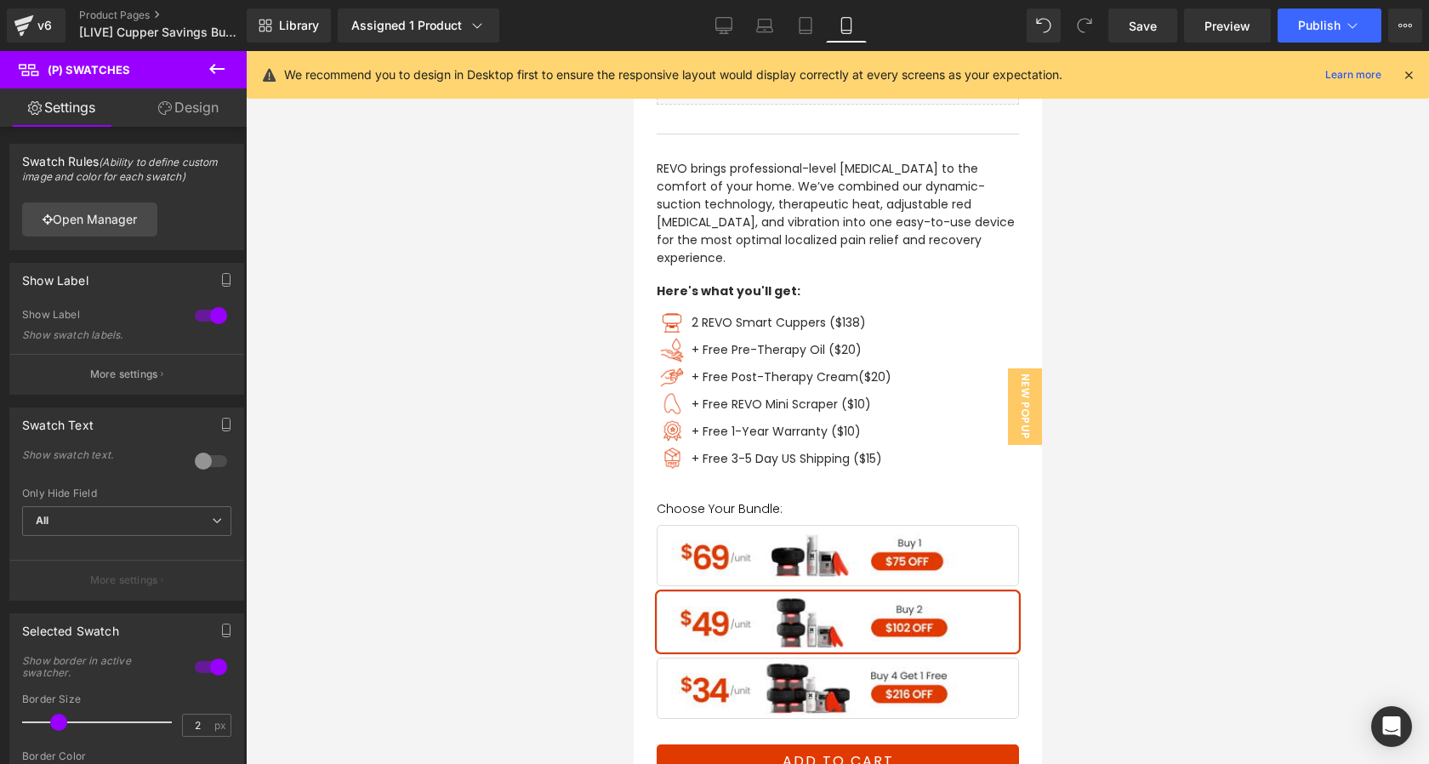
scroll to position [704, 0]
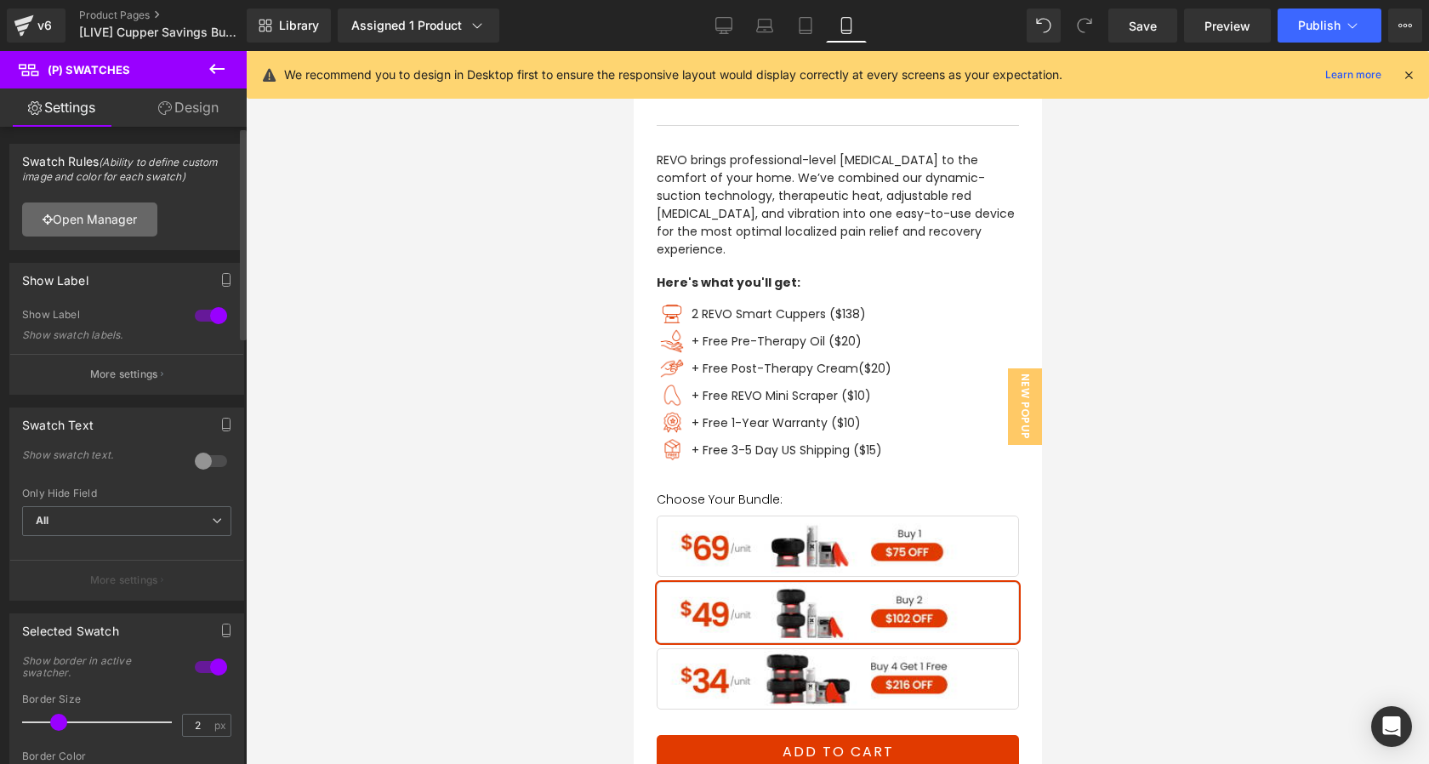
click at [132, 223] on link "Open Manager" at bounding box center [89, 219] width 135 height 34
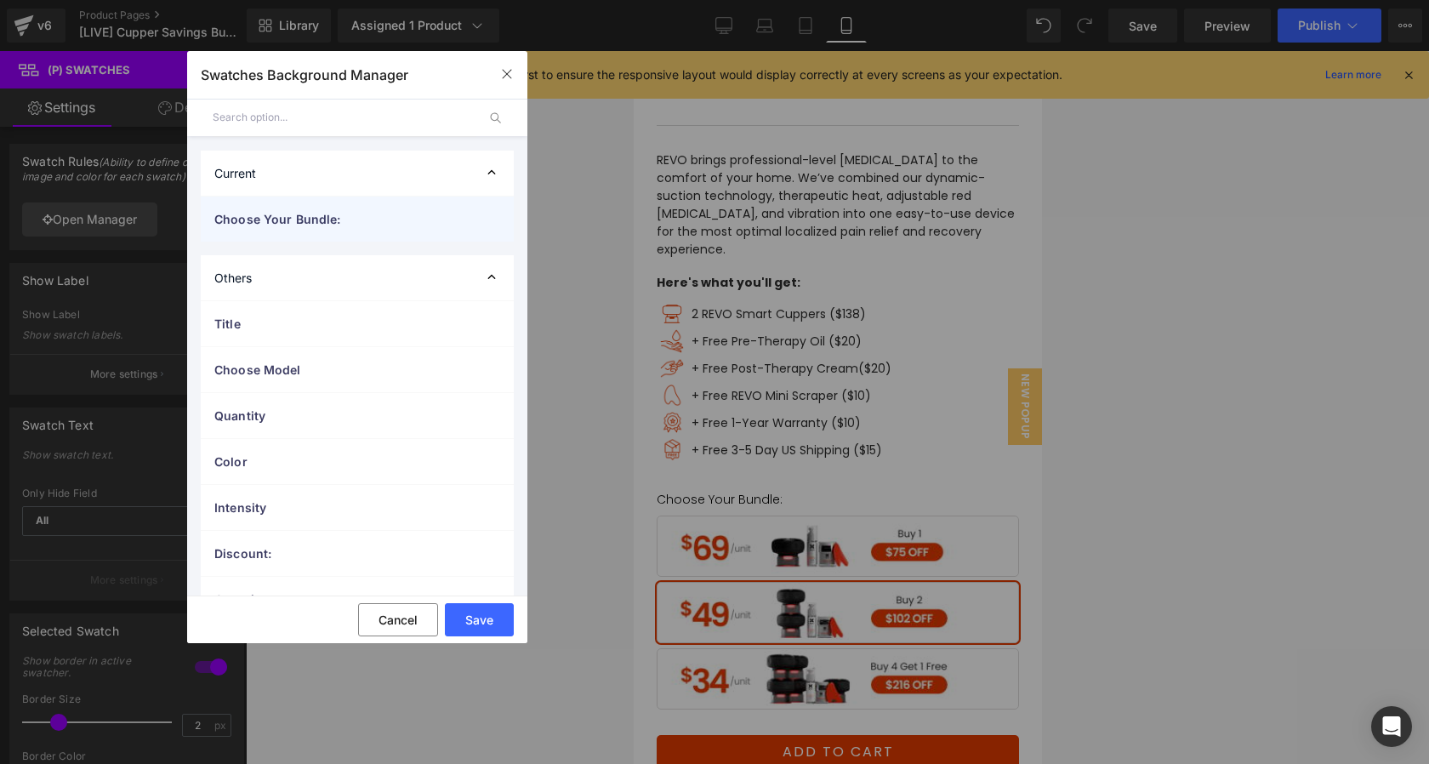
click at [285, 211] on span "Choose Your Bundle:" at bounding box center [340, 219] width 252 height 18
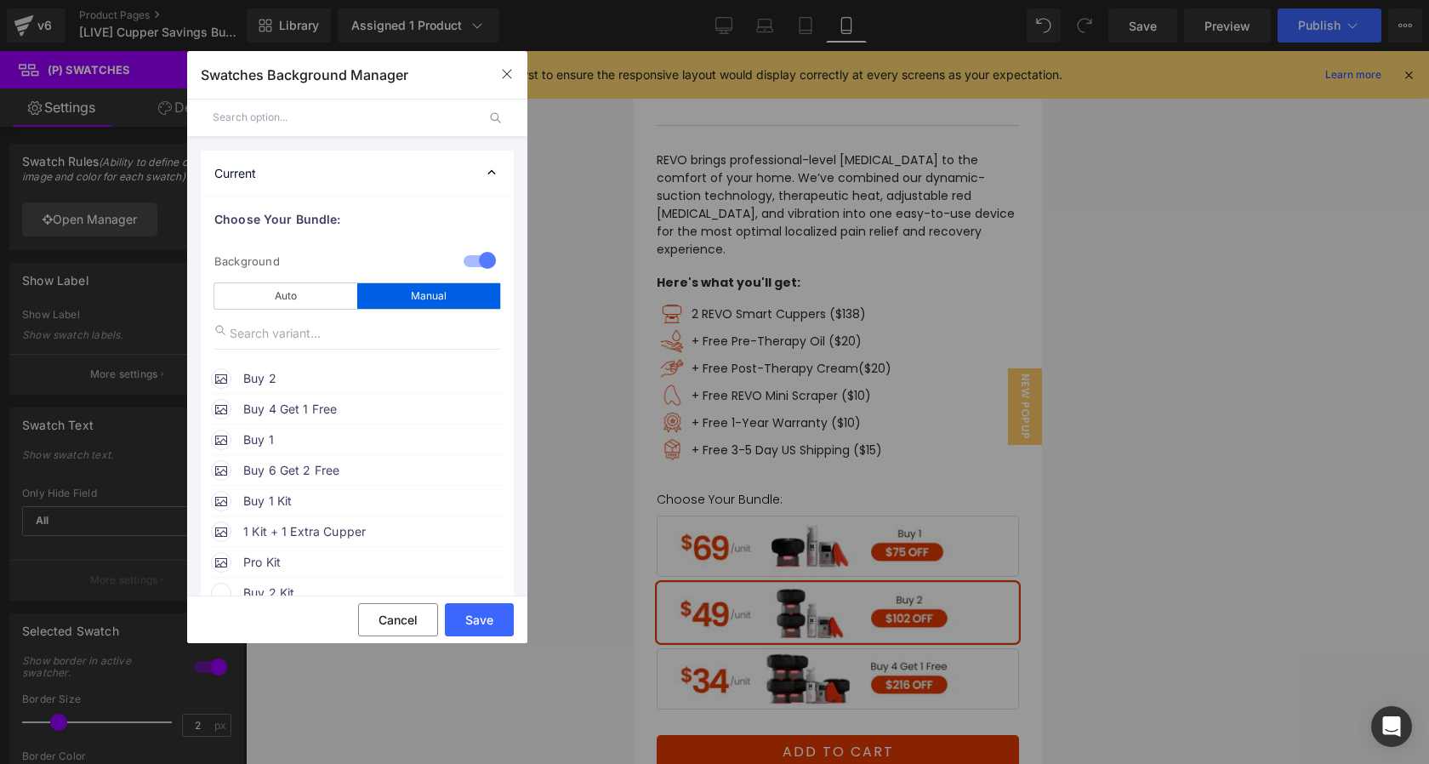
click at [311, 384] on span "Buy 2" at bounding box center [372, 378] width 259 height 20
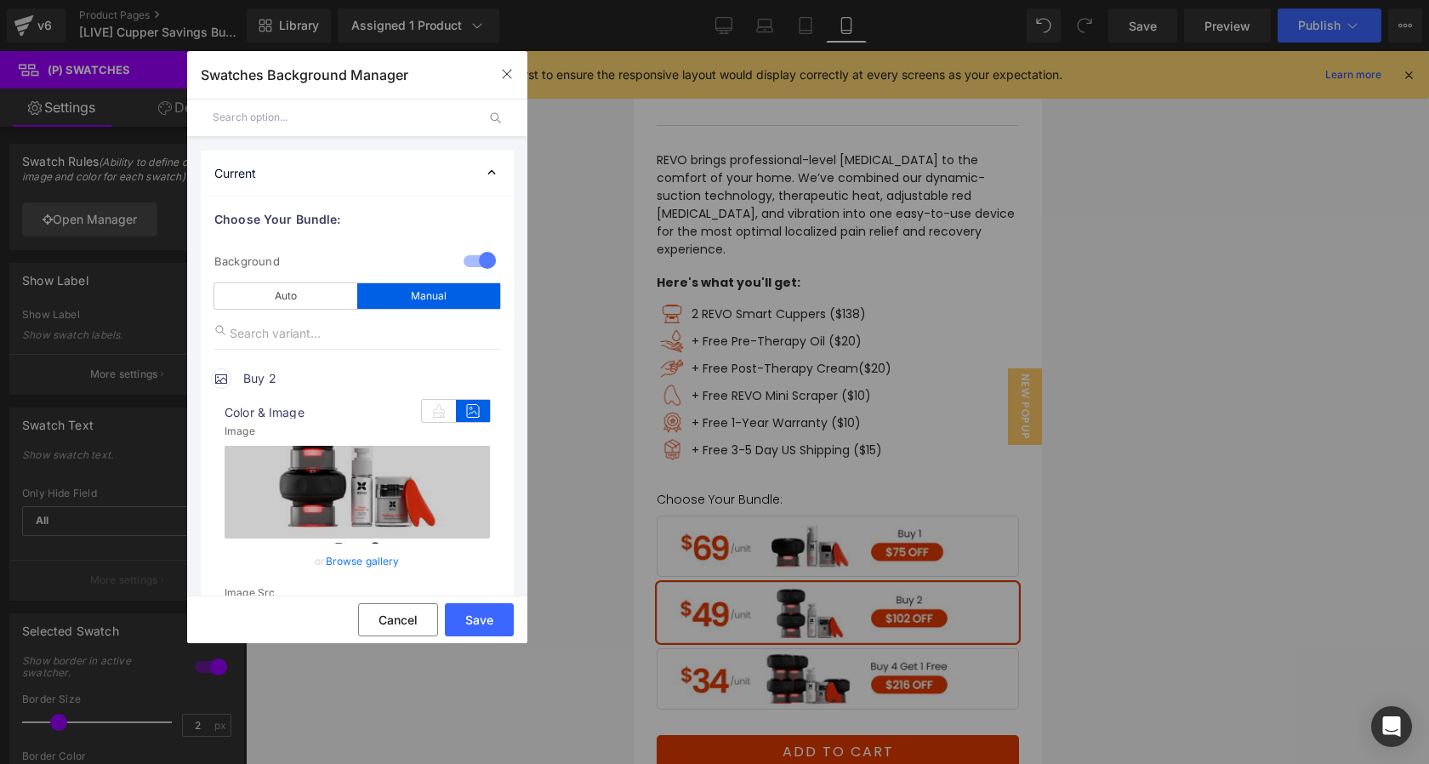
click at [365, 558] on link "Browse gallery" at bounding box center [363, 561] width 74 height 30
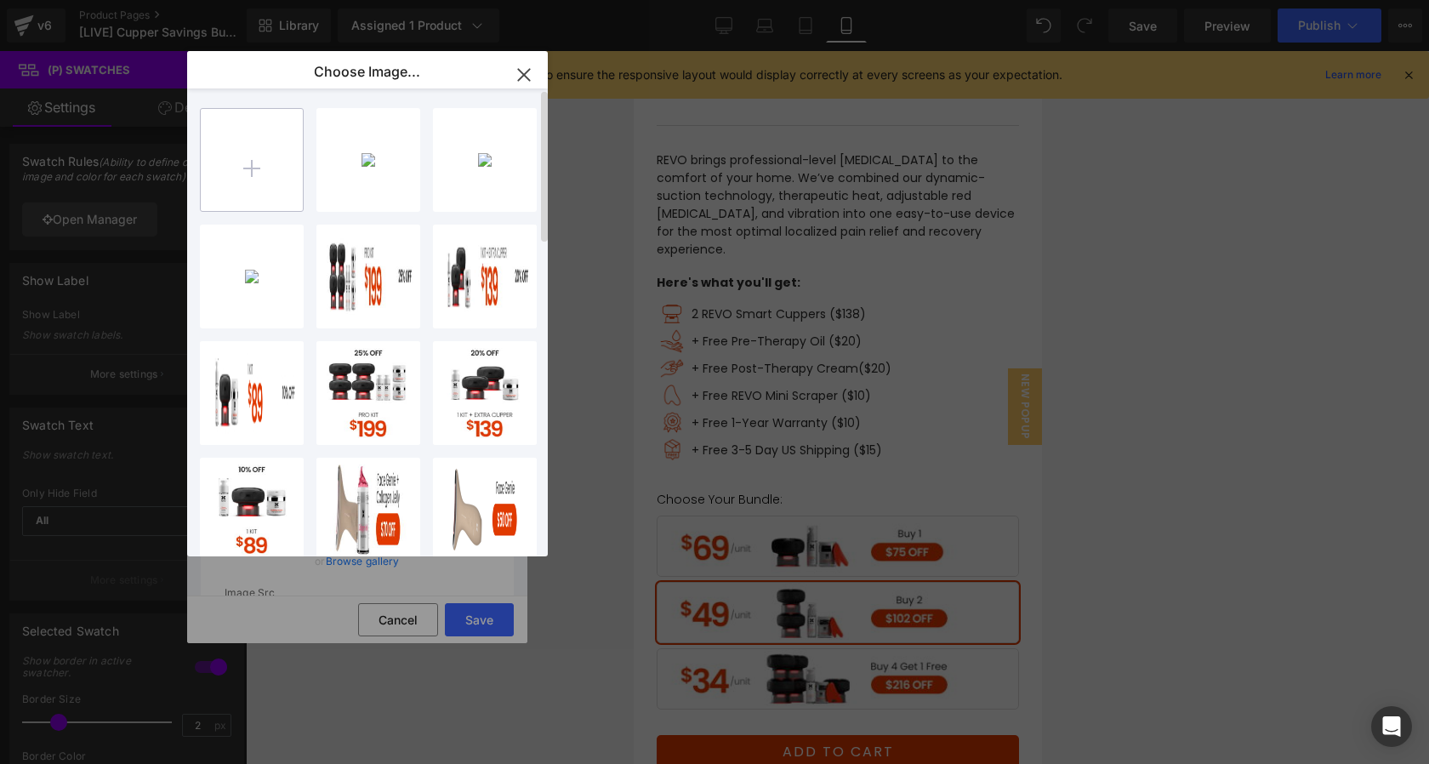
click at [227, 159] on input "file" at bounding box center [252, 160] width 102 height 102
type input "C:\fakepath\Deep-discount-Pricing_2nd-Variant_Mobile.jpg"
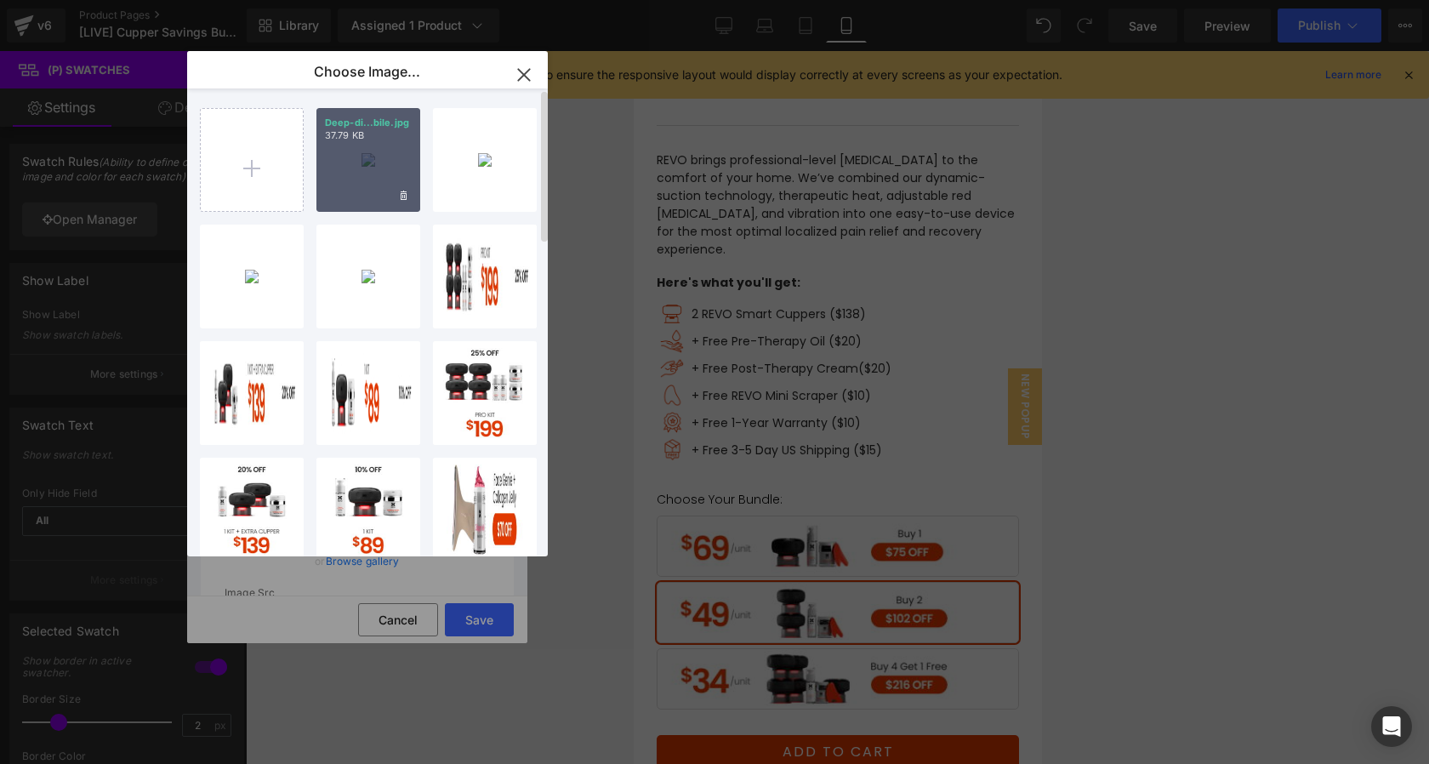
click at [364, 191] on div "Deep-di...bile.jpg 37.79 KB" at bounding box center [368, 160] width 104 height 104
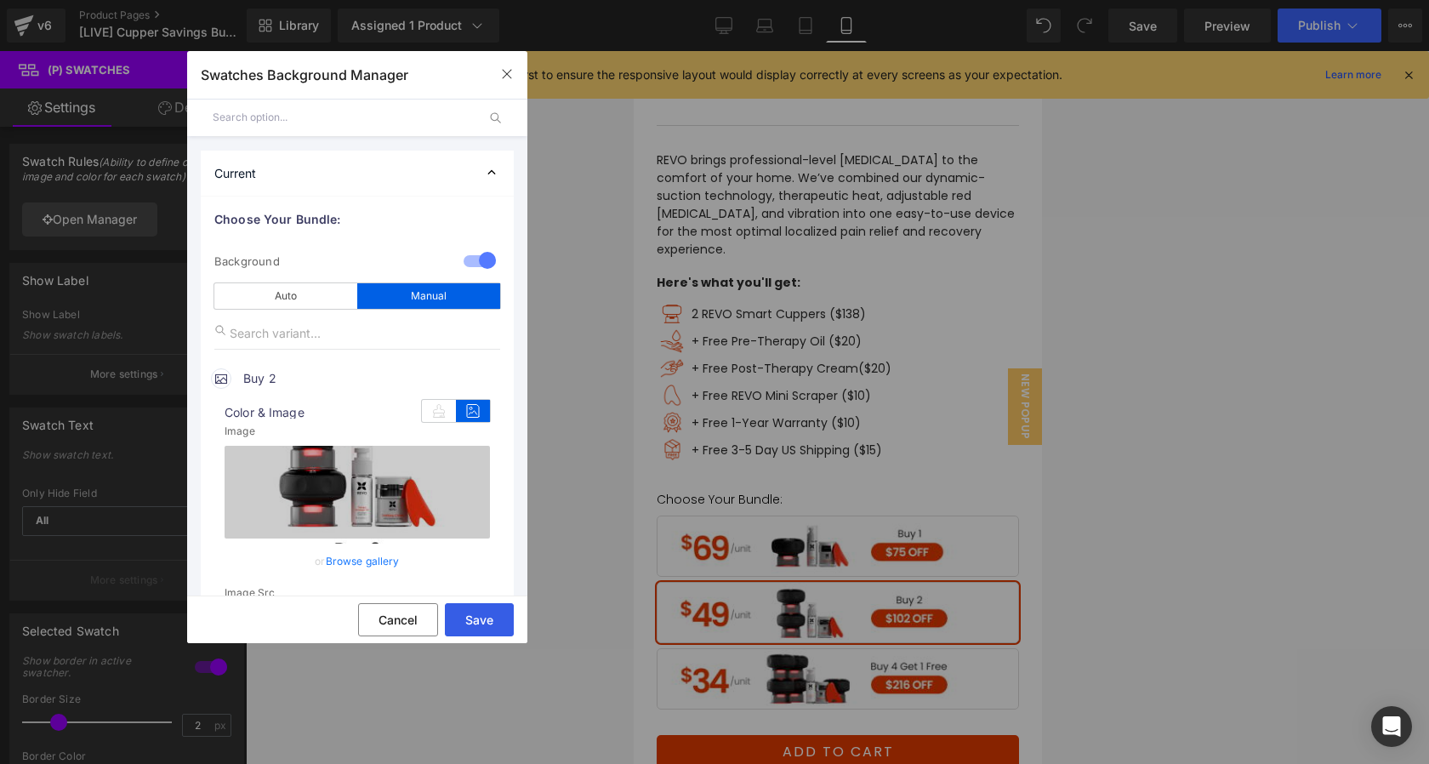
click at [492, 632] on button "Save" at bounding box center [479, 619] width 69 height 33
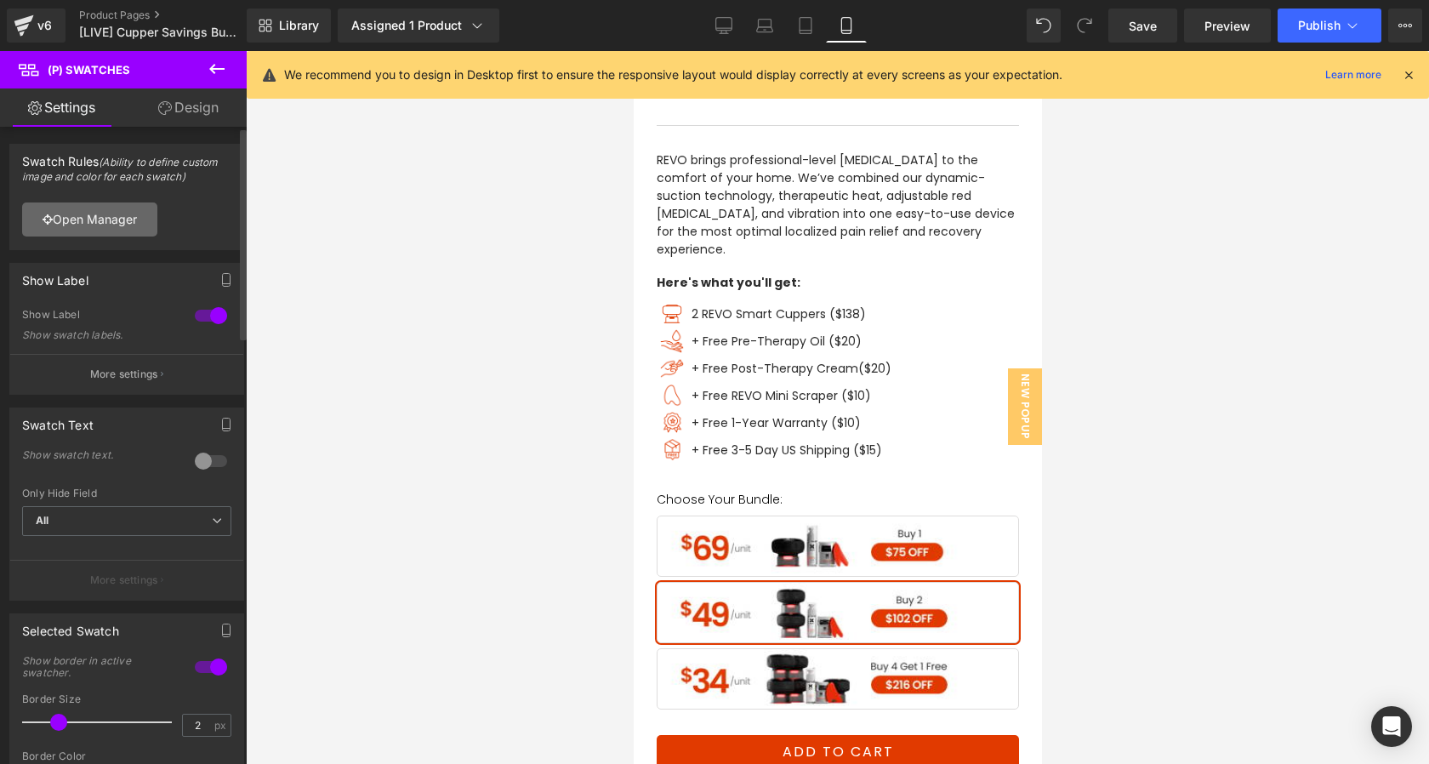
click at [121, 217] on link "Open Manager" at bounding box center [89, 219] width 135 height 34
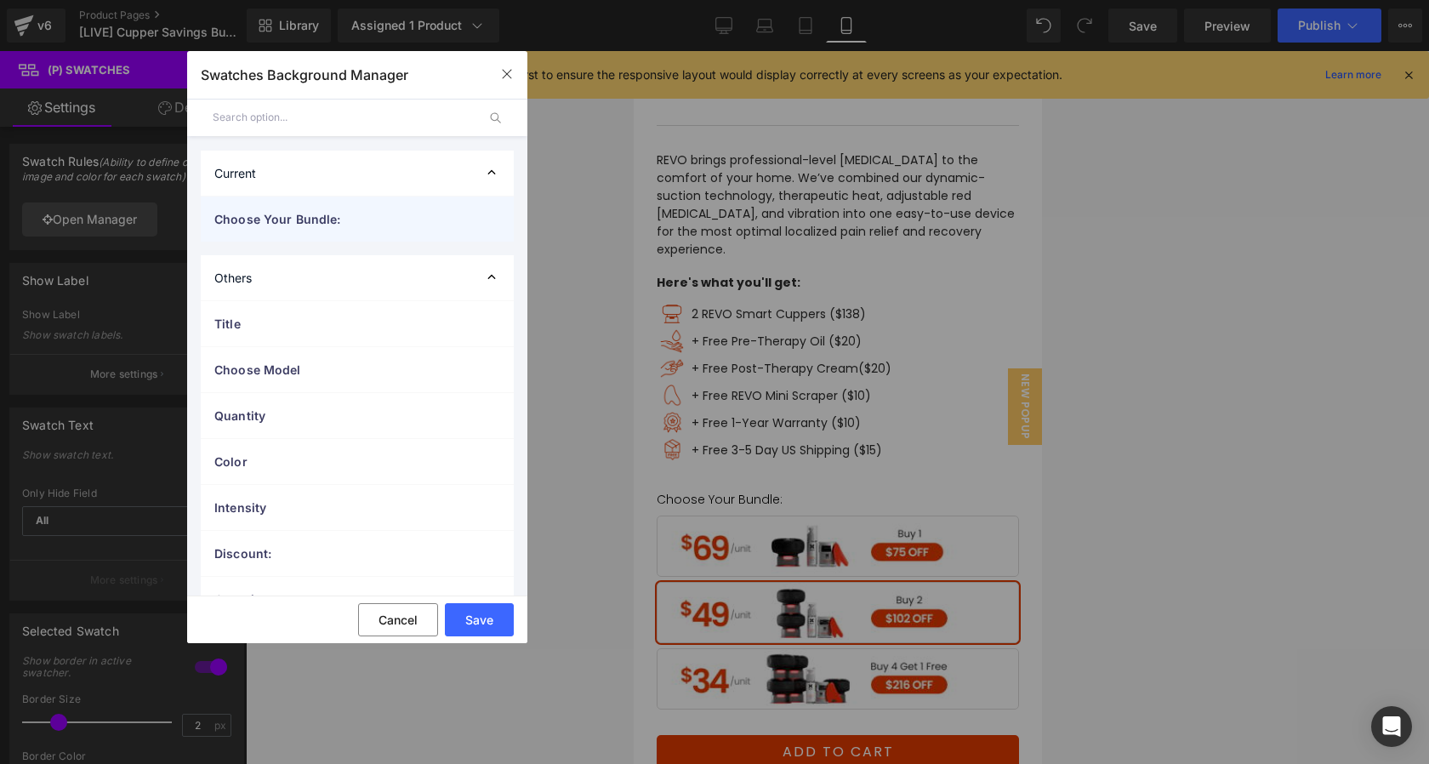
click at [264, 210] on span "Choose Your Bundle:" at bounding box center [340, 219] width 252 height 18
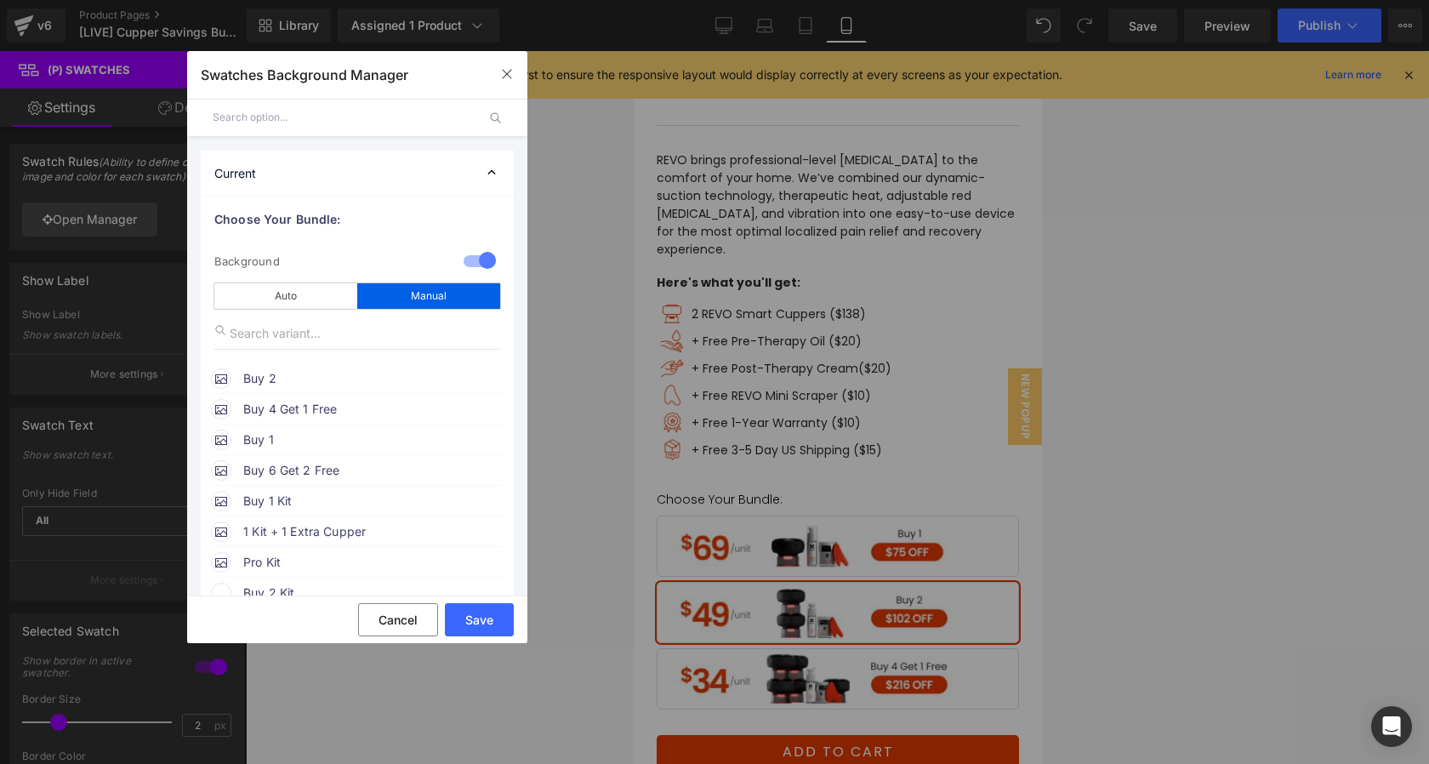
click at [289, 385] on span "Buy 2" at bounding box center [372, 378] width 259 height 20
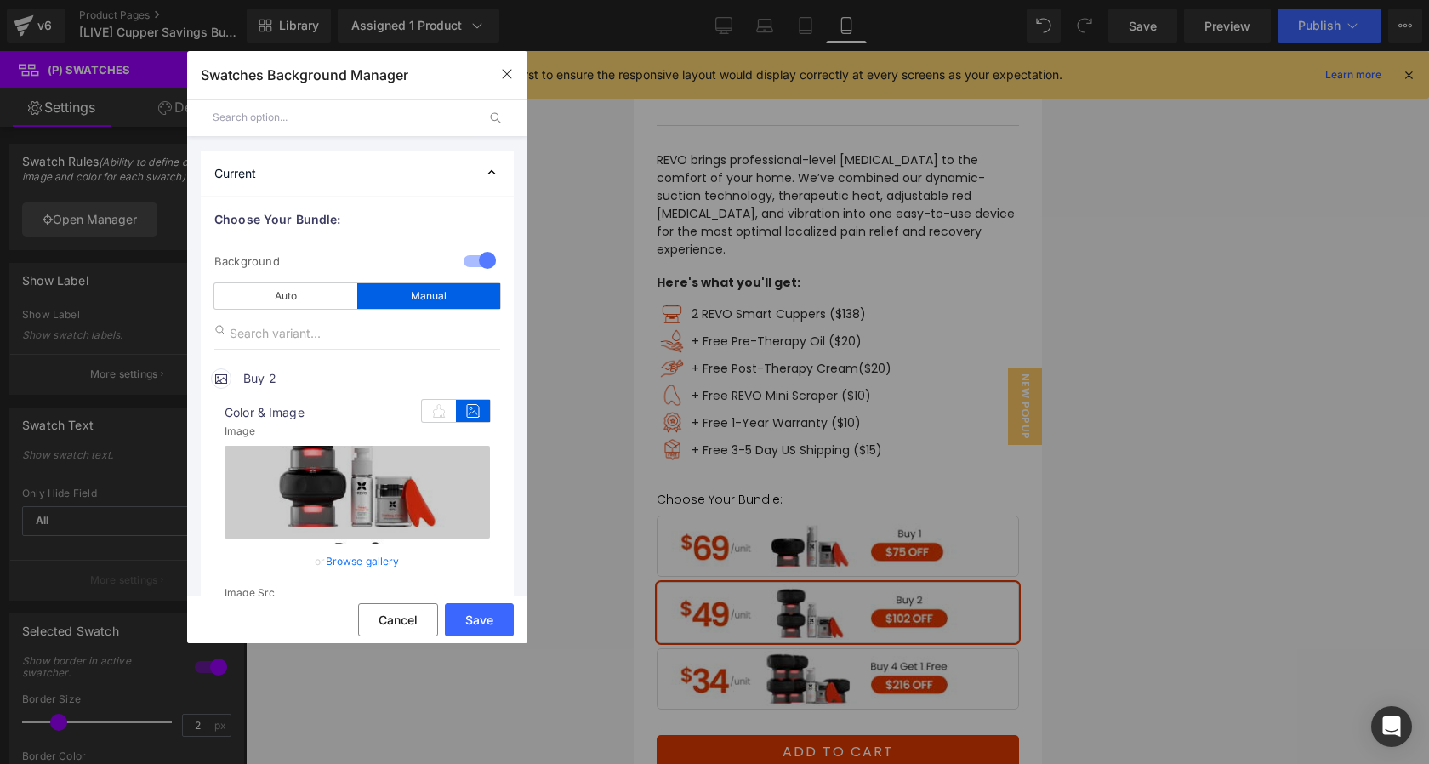
click at [335, 562] on link "Browse gallery" at bounding box center [363, 561] width 74 height 30
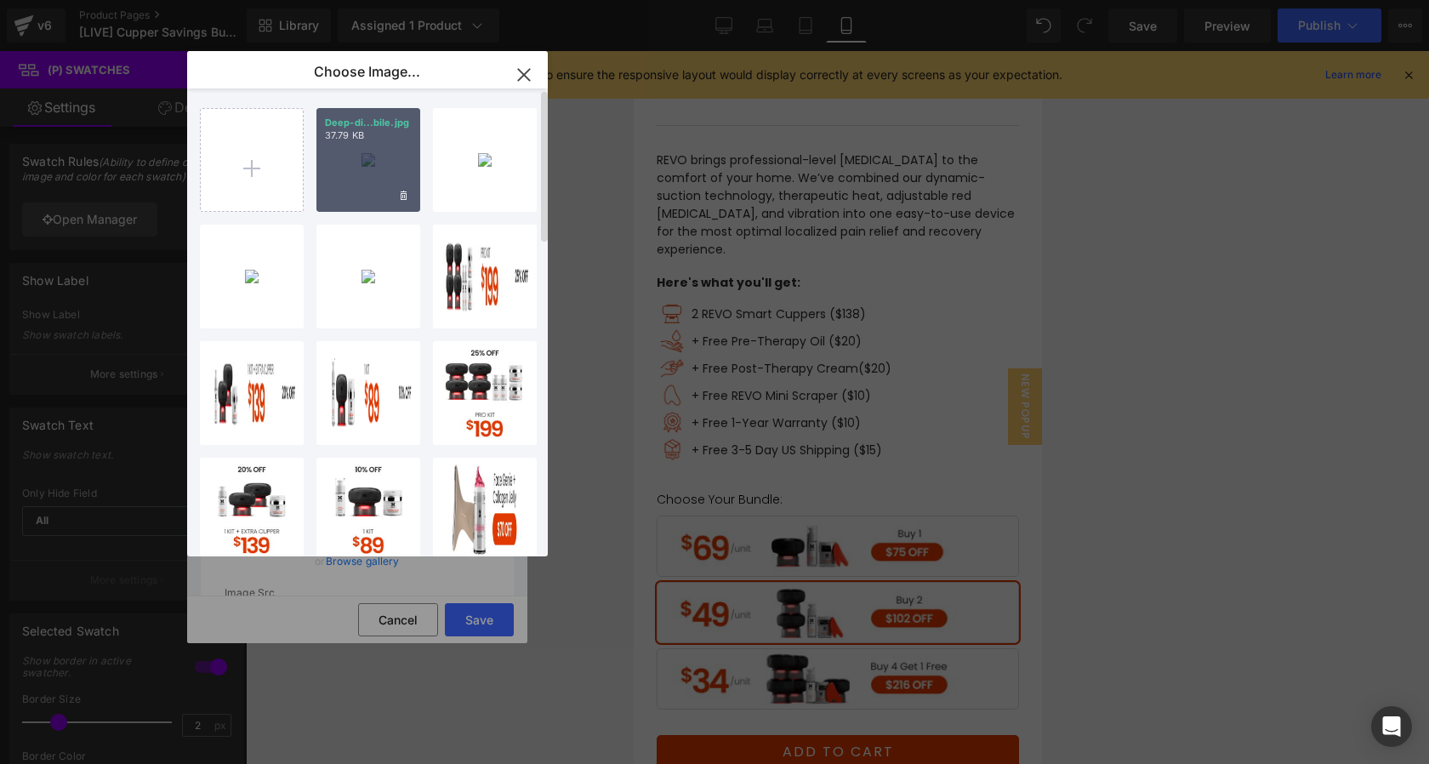
click at [335, 164] on div "Deep-di...bile.jpg 37.79 KB" at bounding box center [368, 160] width 104 height 104
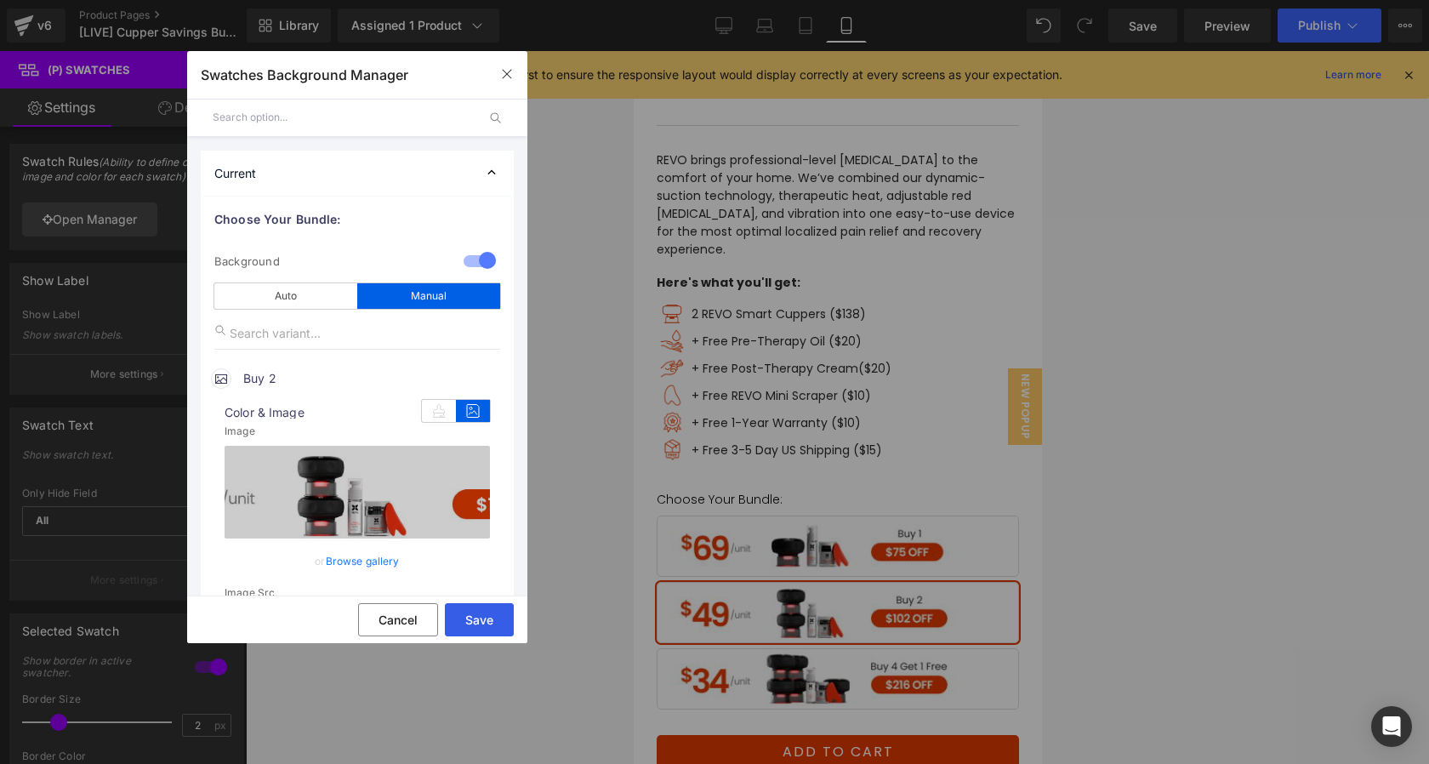
click at [479, 623] on button "Save" at bounding box center [479, 619] width 69 height 33
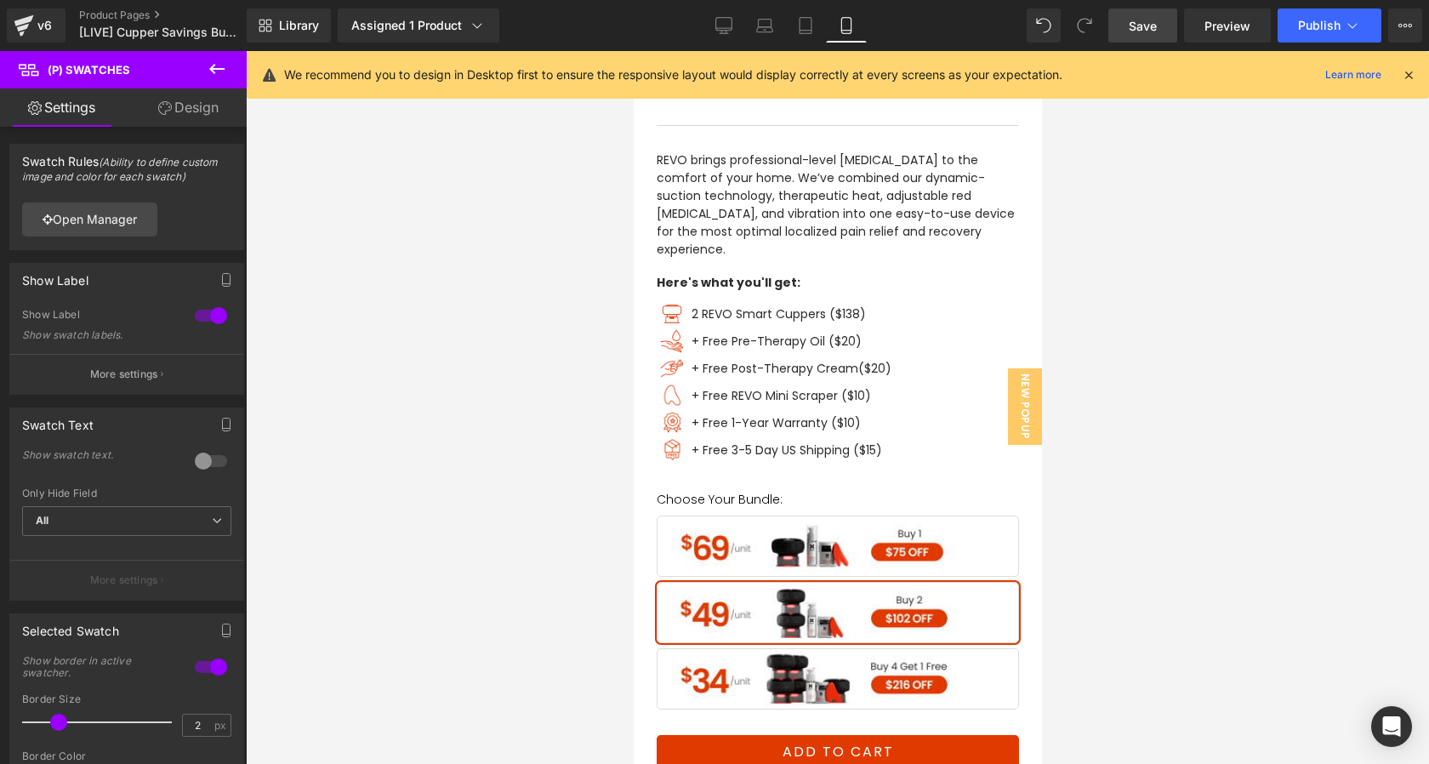
click at [1143, 34] on span "Save" at bounding box center [1143, 26] width 28 height 18
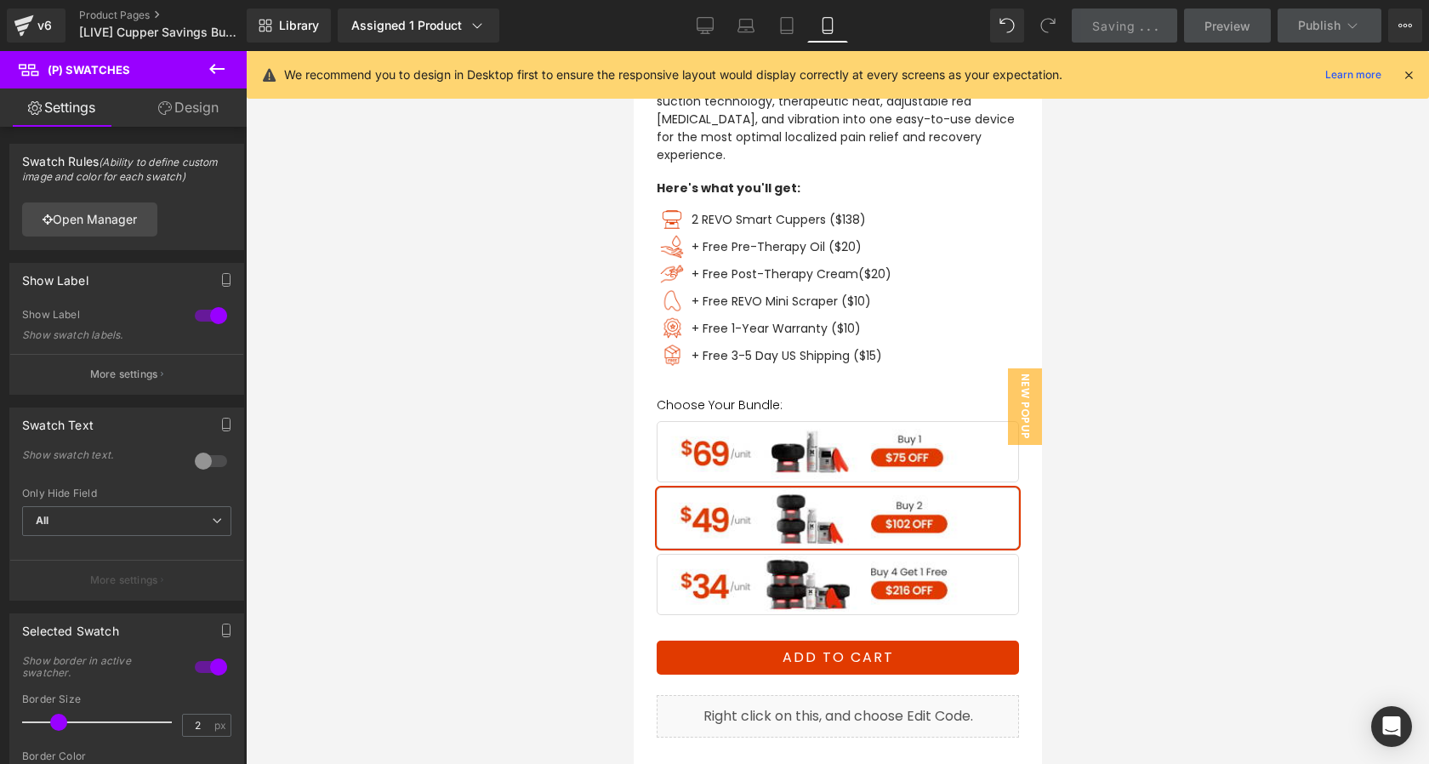
scroll to position [800, 0]
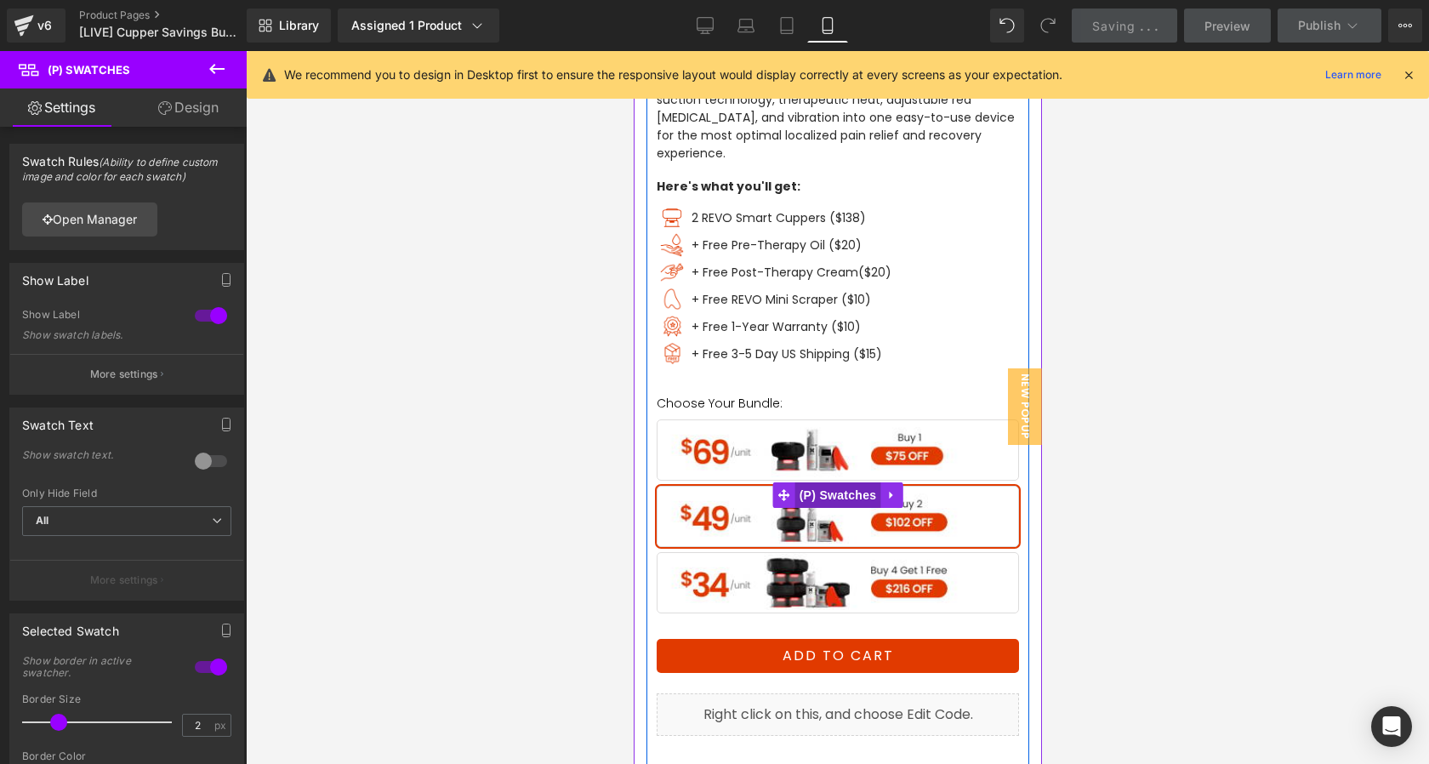
click at [839, 482] on span "(P) Swatches" at bounding box center [837, 495] width 86 height 26
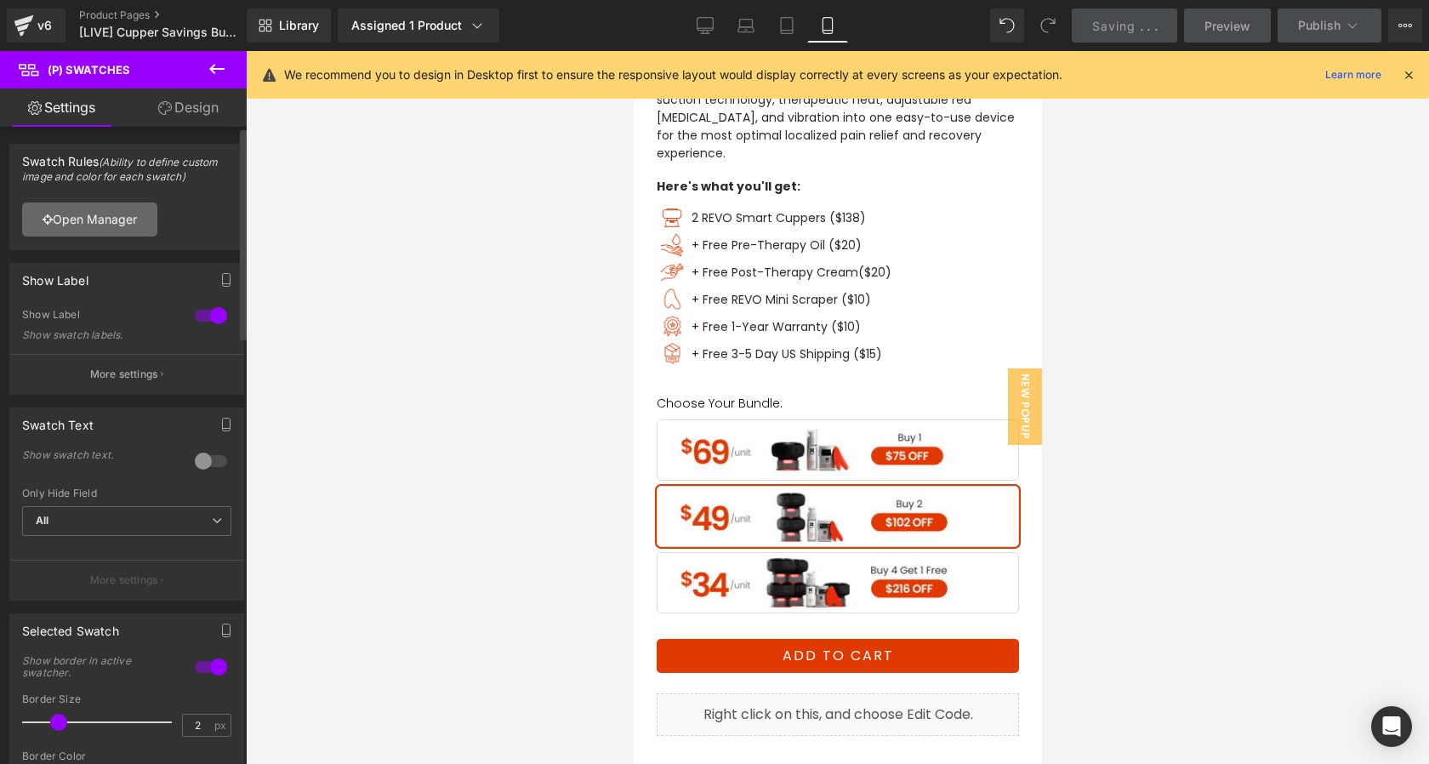
click at [114, 221] on link "Open Manager" at bounding box center [89, 219] width 135 height 34
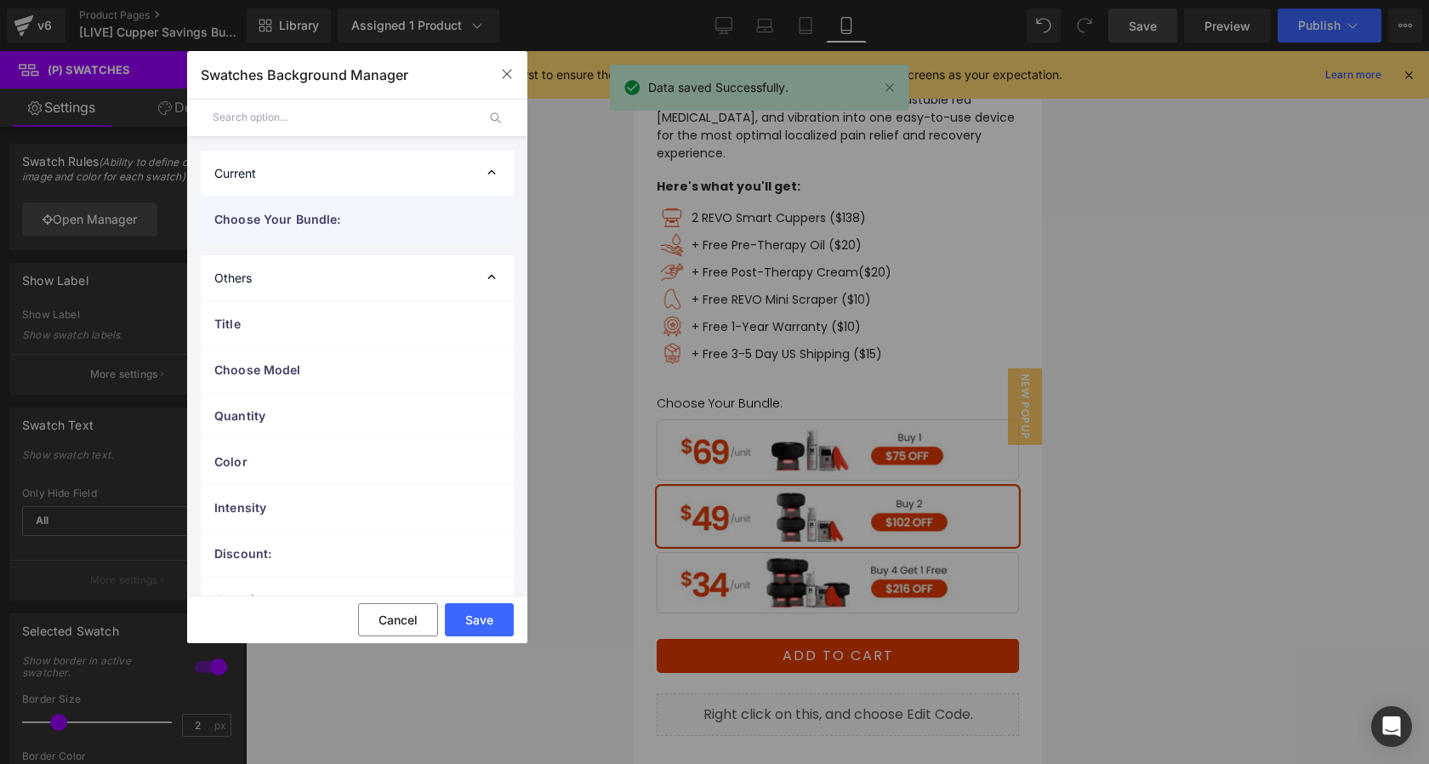
click at [290, 225] on span "Choose Your Bundle:" at bounding box center [340, 219] width 252 height 18
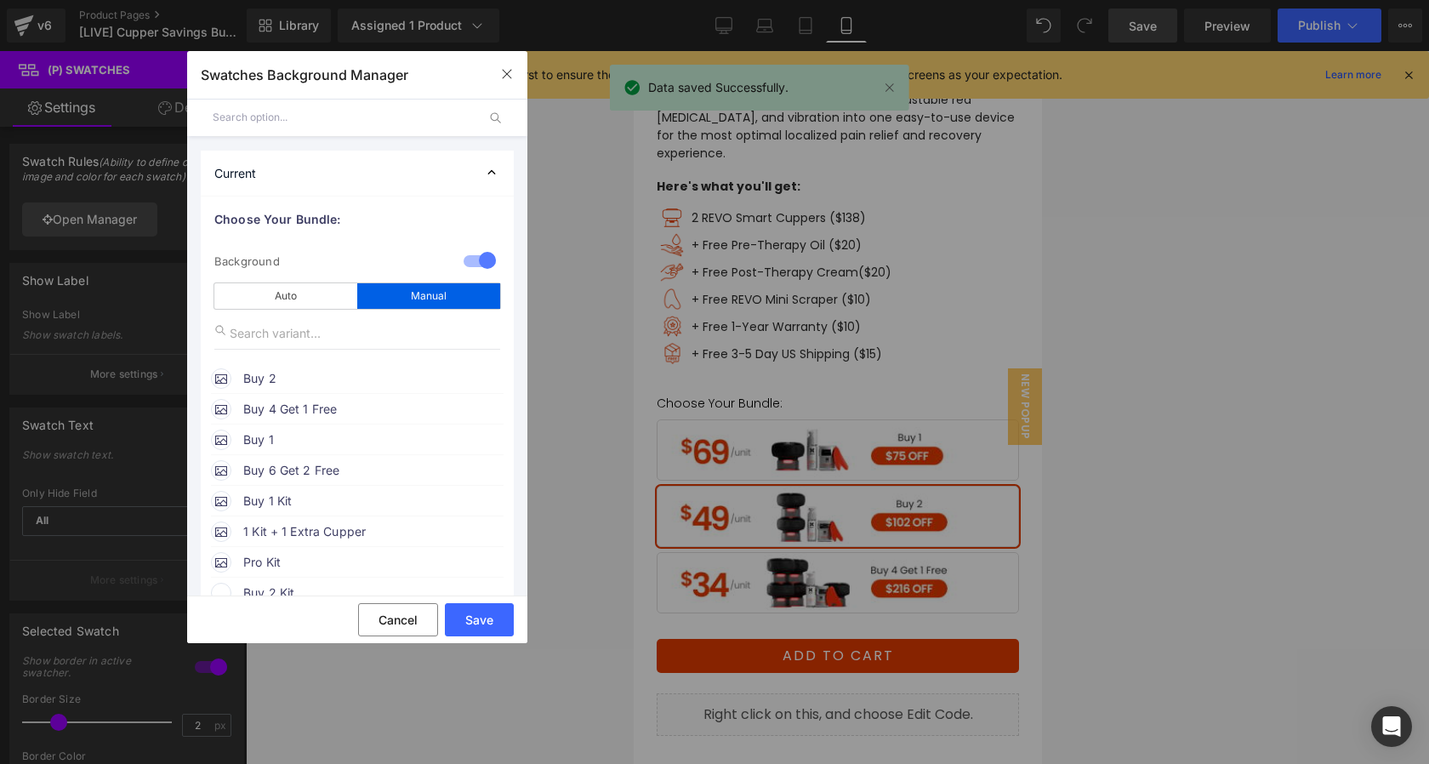
click at [264, 382] on span "Buy 2" at bounding box center [372, 378] width 259 height 20
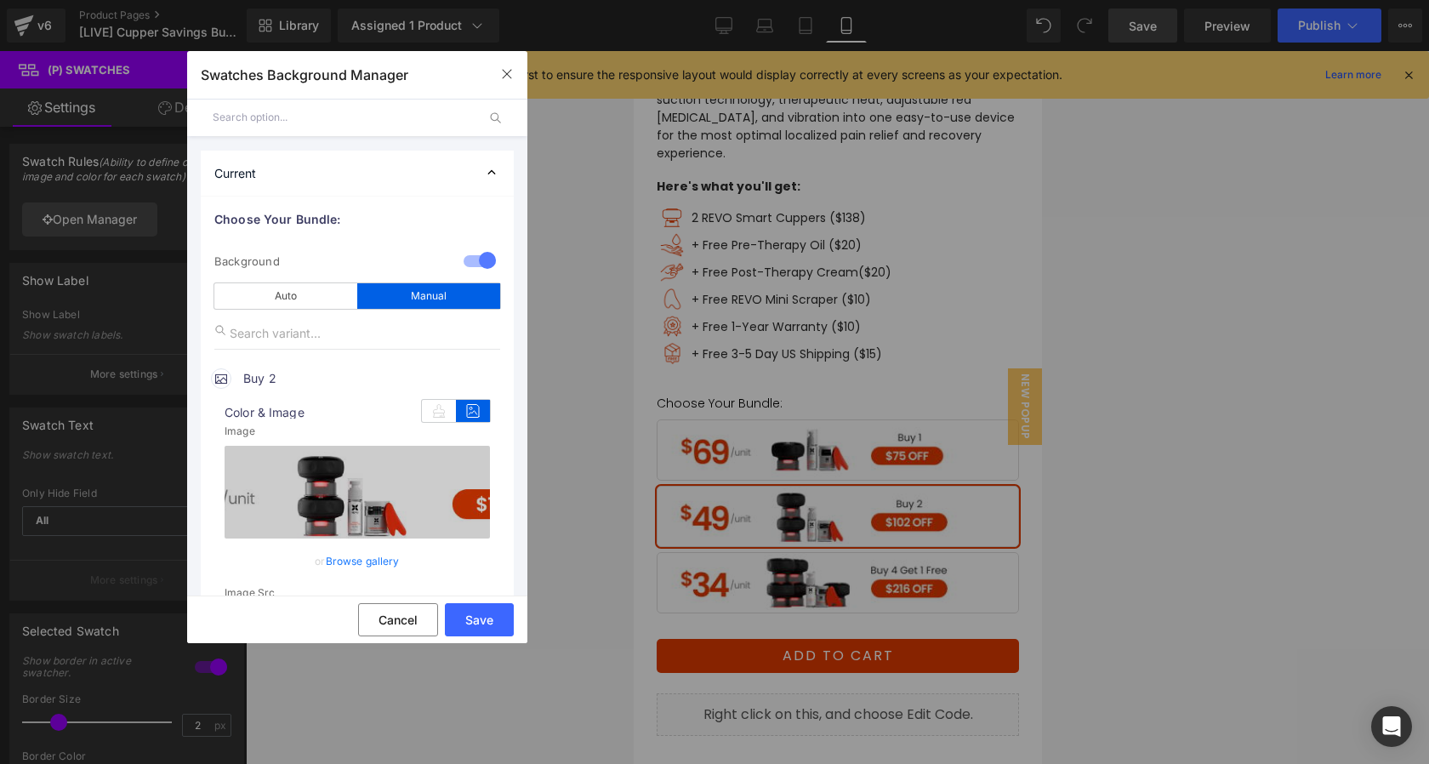
click at [352, 553] on link "Browse gallery" at bounding box center [363, 561] width 74 height 30
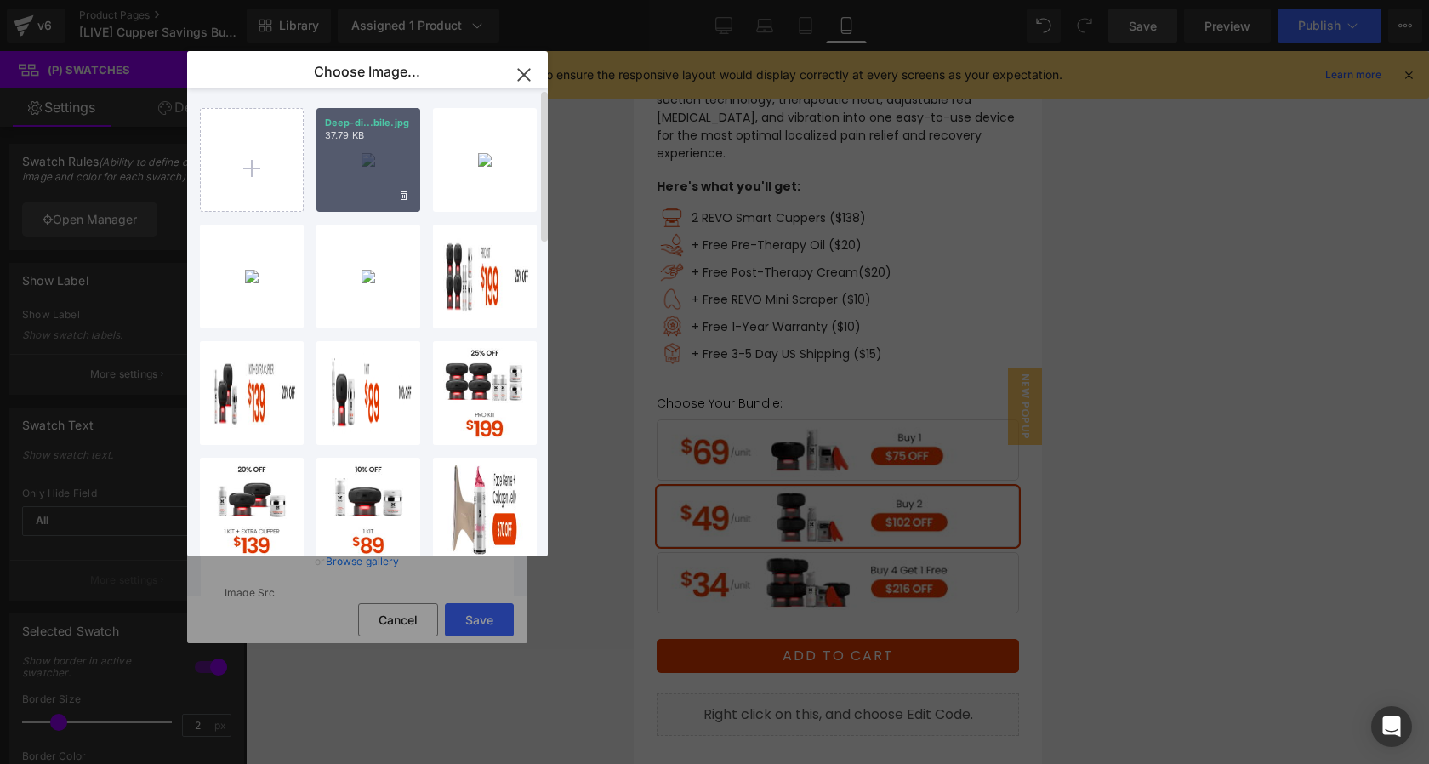
click at [339, 165] on div "Deep-di...bile.jpg 37.79 KB" at bounding box center [368, 160] width 104 height 104
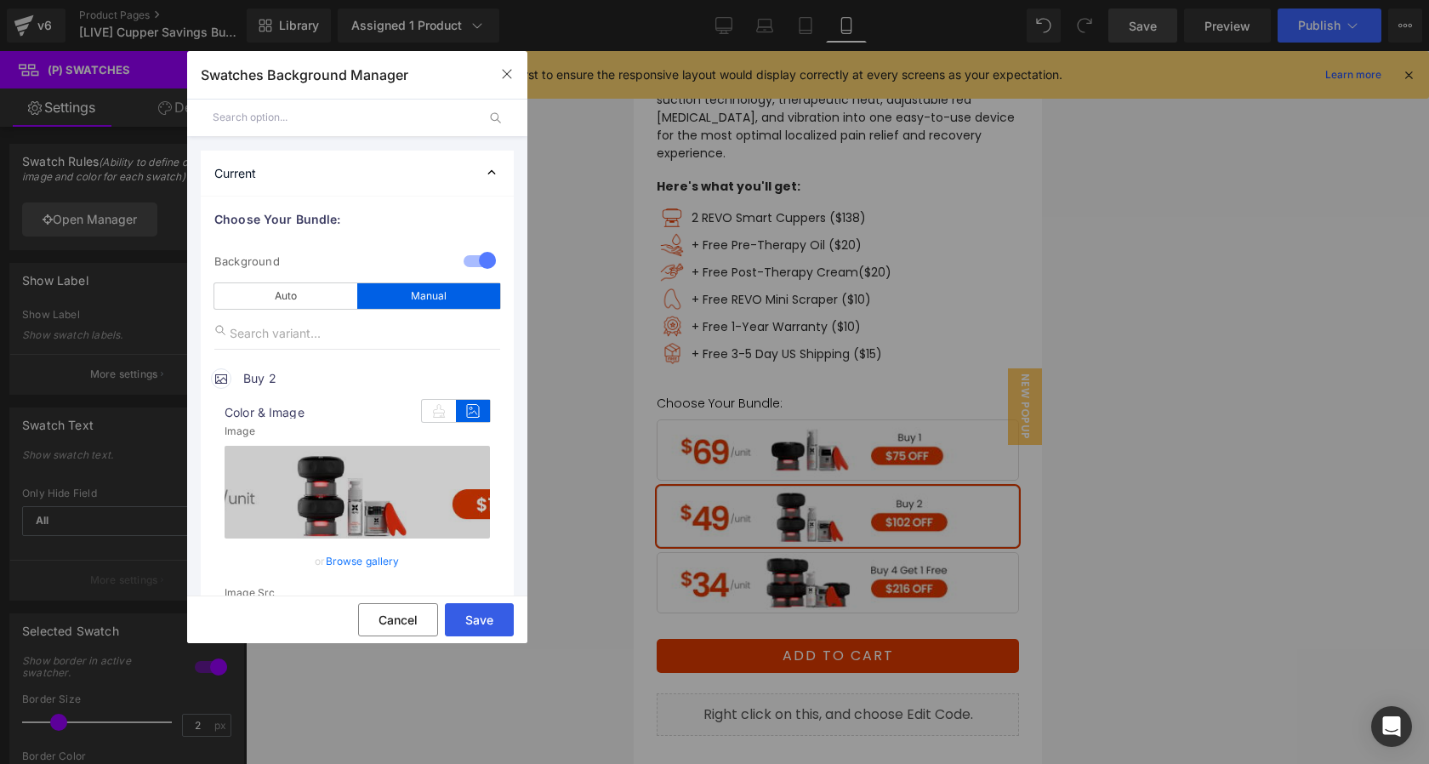
click at [475, 619] on button "Save" at bounding box center [479, 619] width 69 height 33
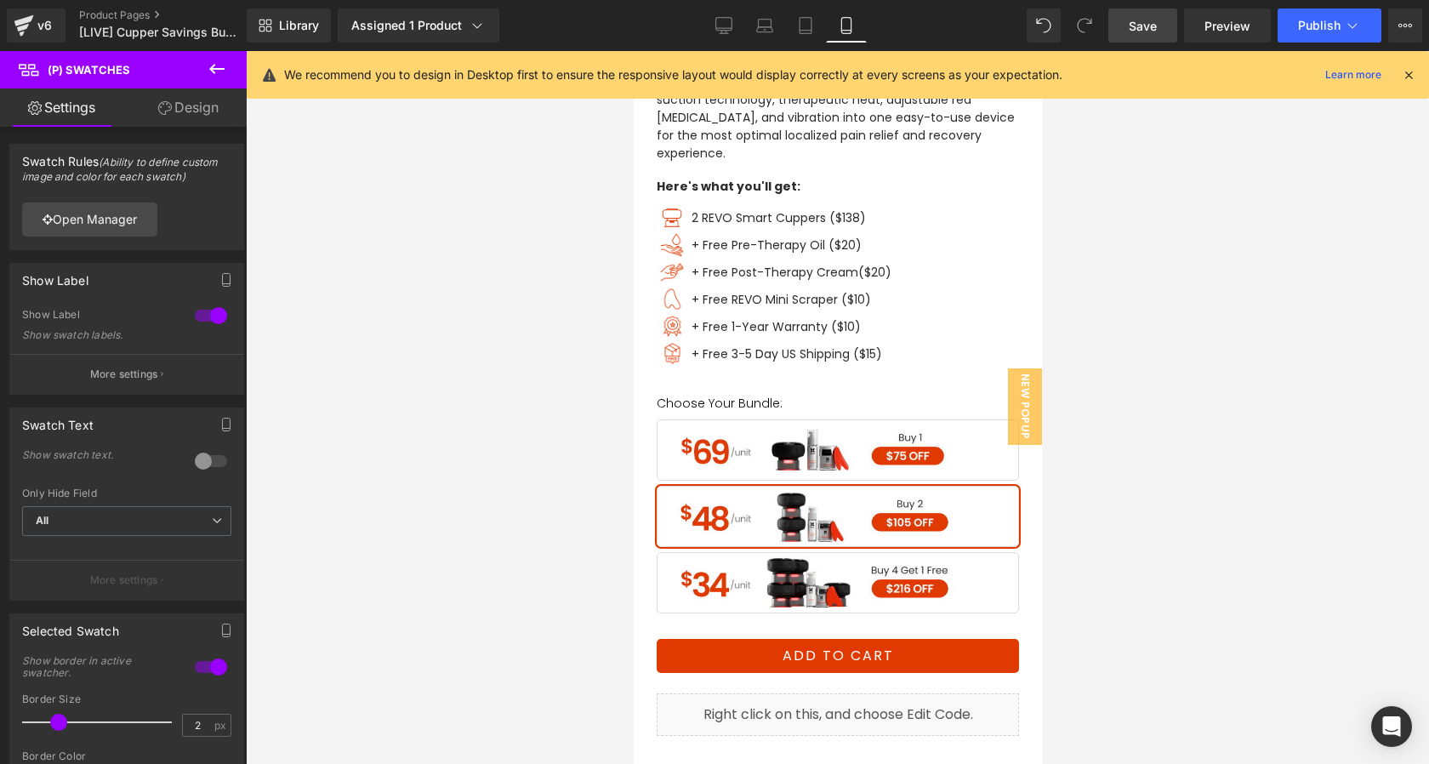
click at [1146, 27] on span "Save" at bounding box center [1143, 26] width 28 height 18
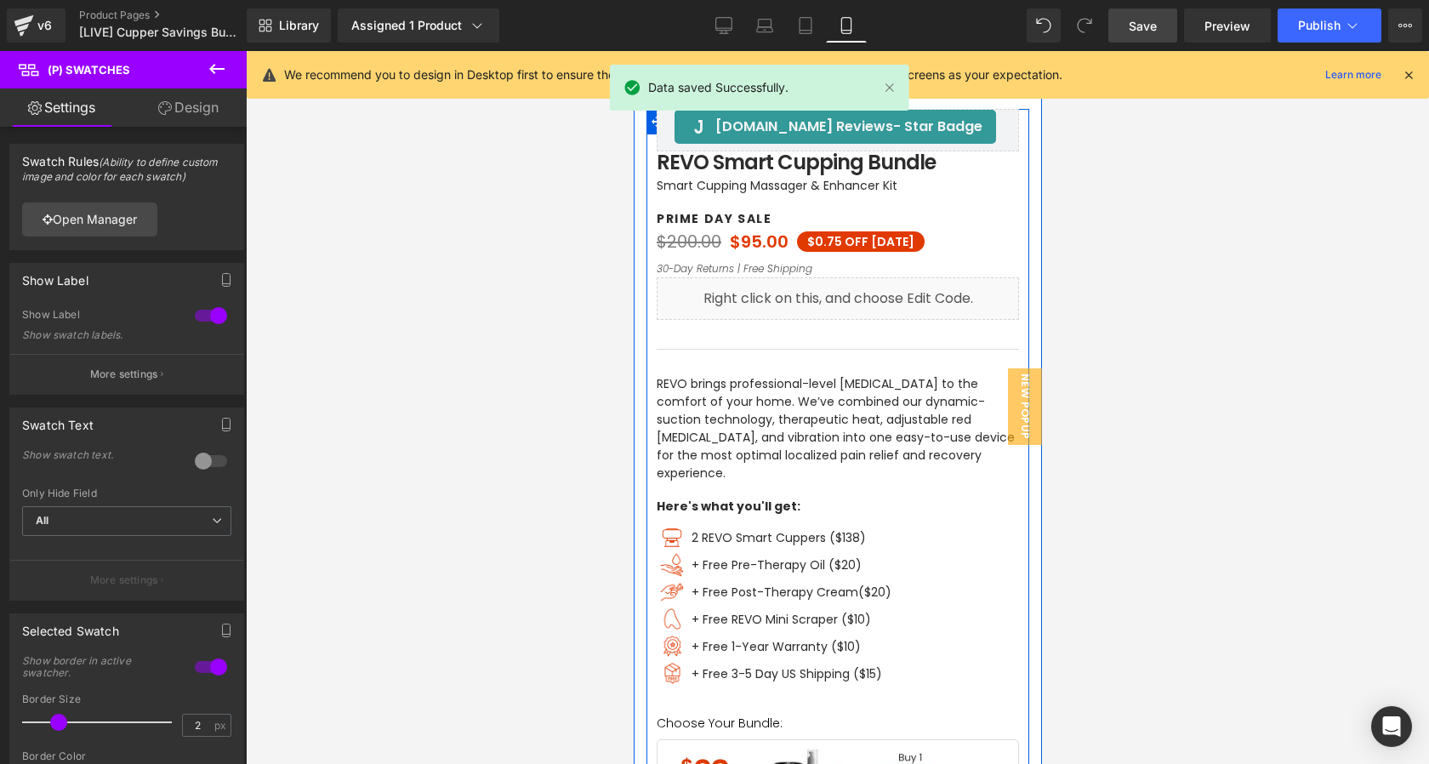
scroll to position [477, 0]
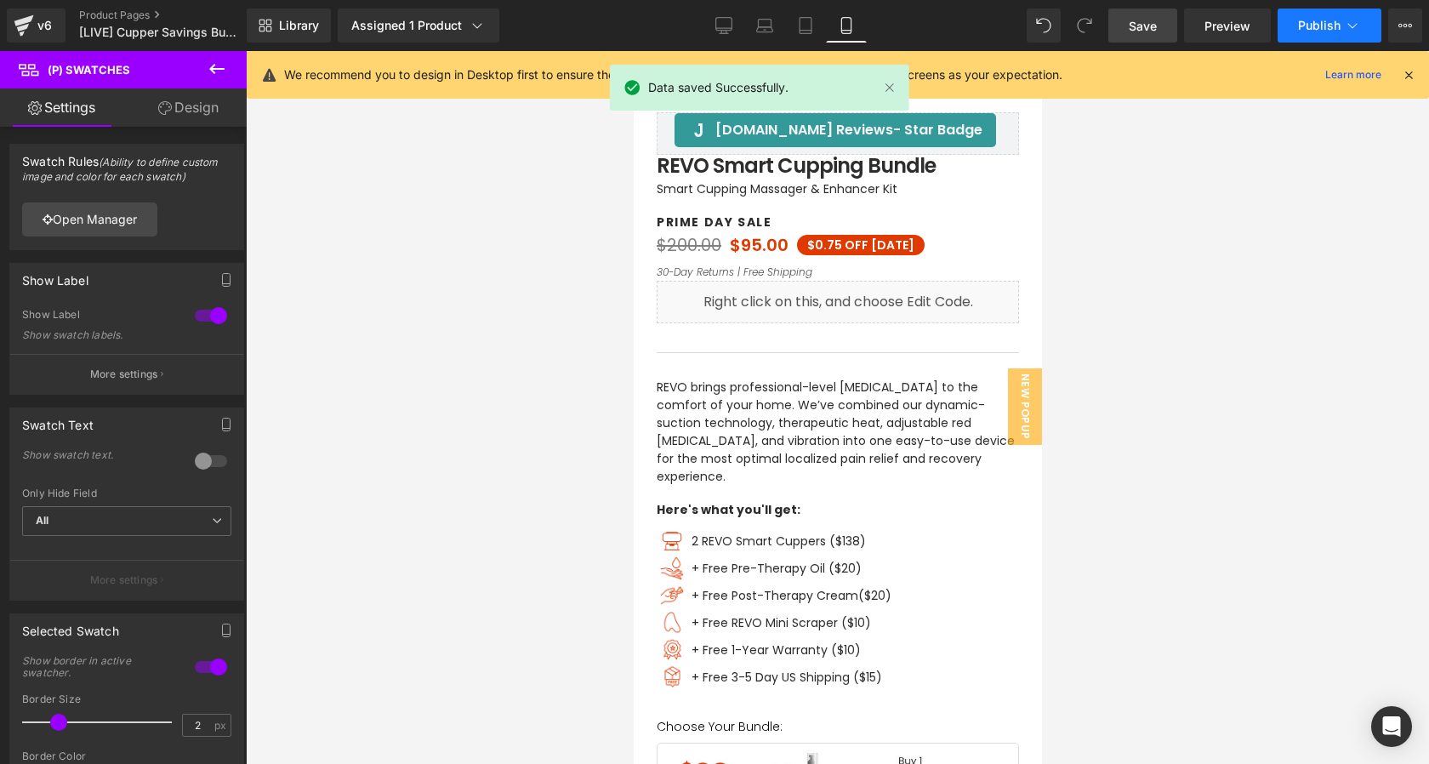
click at [1307, 22] on span "Publish" at bounding box center [1319, 26] width 43 height 14
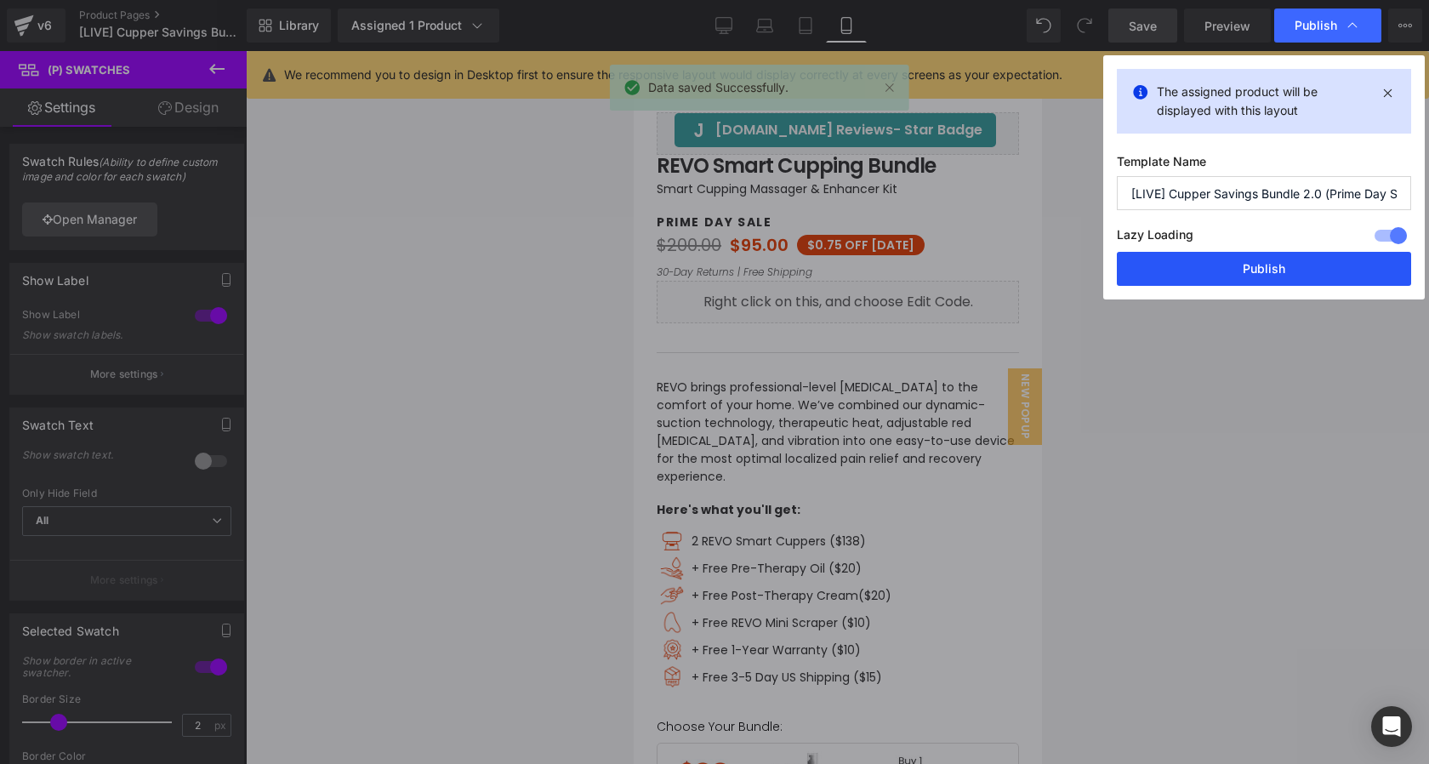
click at [1202, 270] on button "Publish" at bounding box center [1264, 269] width 294 height 34
